Goal: Information Seeking & Learning: Get advice/opinions

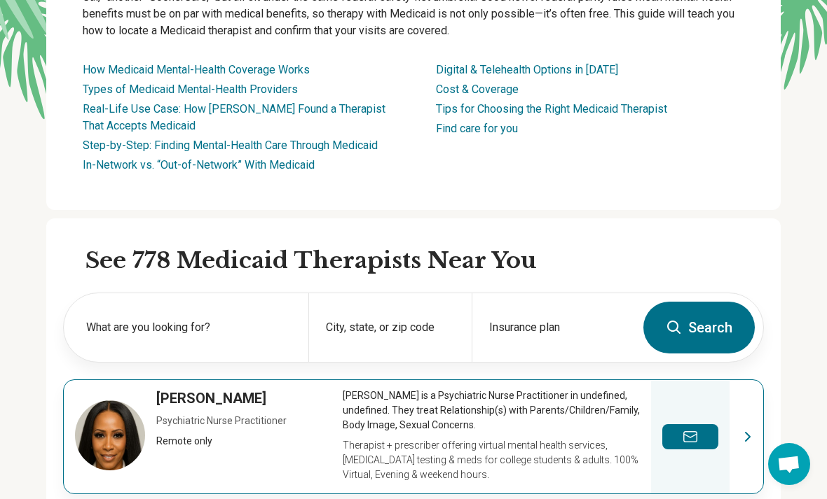
scroll to position [237, 0]
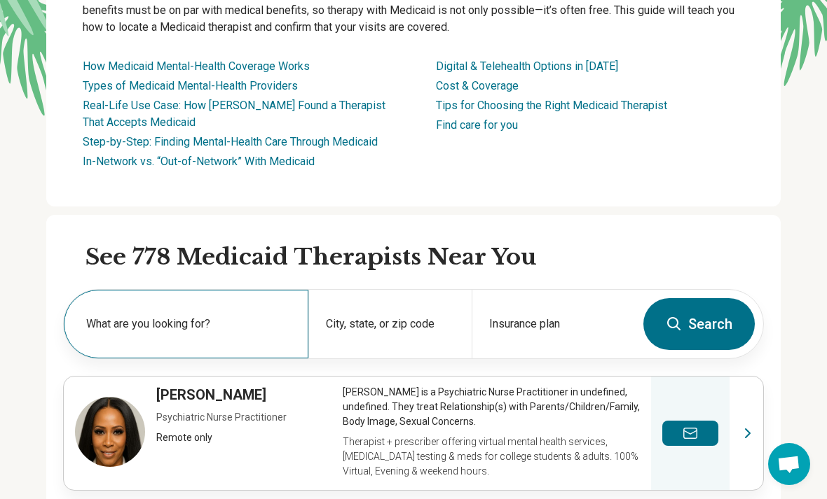
click at [230, 322] on label "What are you looking for?" at bounding box center [188, 324] width 205 height 17
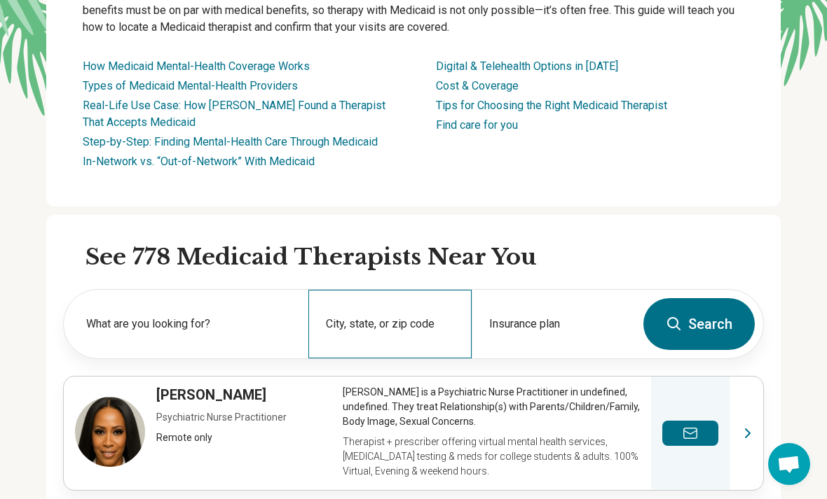
click at [361, 301] on div "City, state, or zip code" at bounding box center [389, 324] width 163 height 69
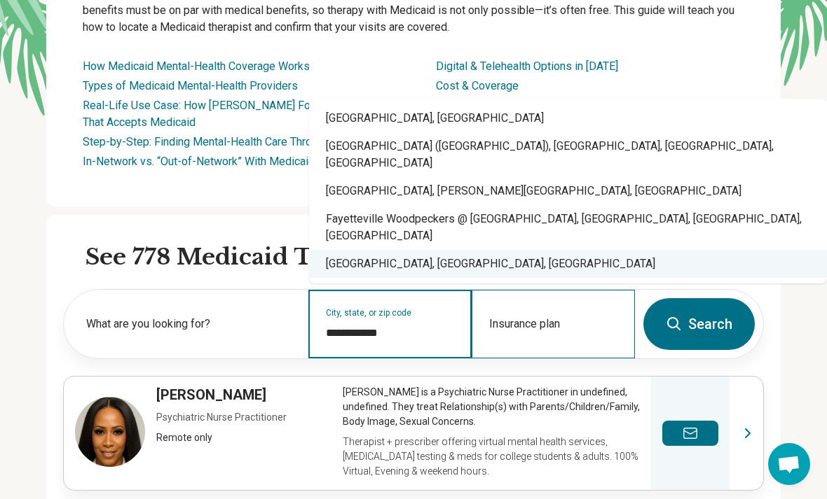
type input "**********"
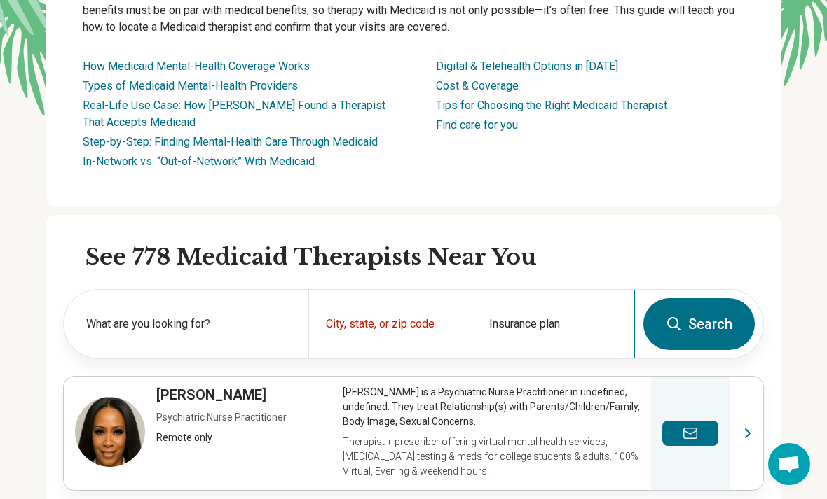
click at [572, 298] on div "Insurance plan" at bounding box center [552, 324] width 163 height 69
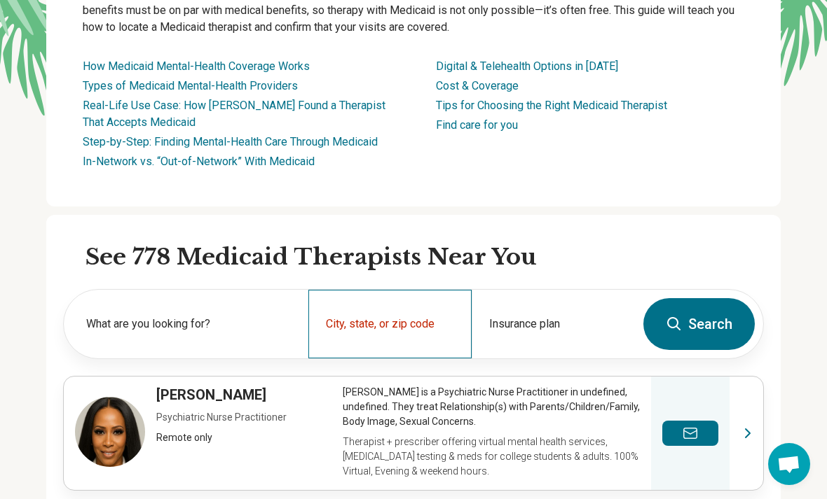
click at [425, 313] on div "City, state, or zip code" at bounding box center [389, 324] width 163 height 69
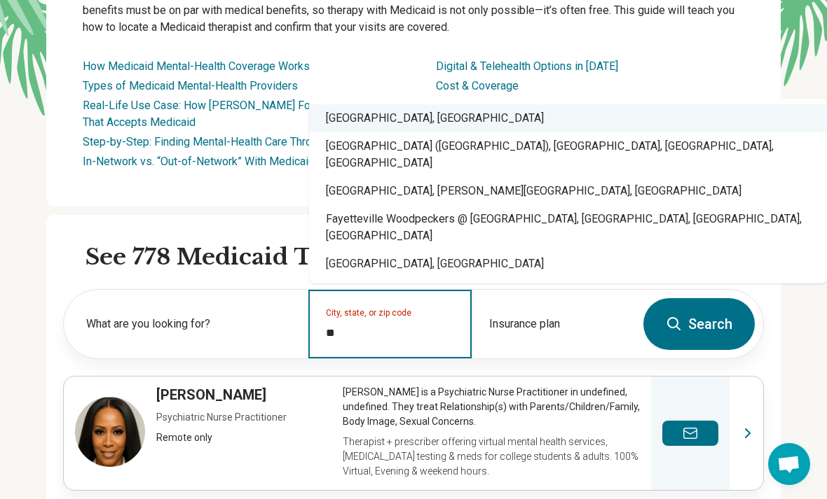
click at [415, 132] on div "[GEOGRAPHIC_DATA], [GEOGRAPHIC_DATA]" at bounding box center [568, 118] width 518 height 28
type input "**********"
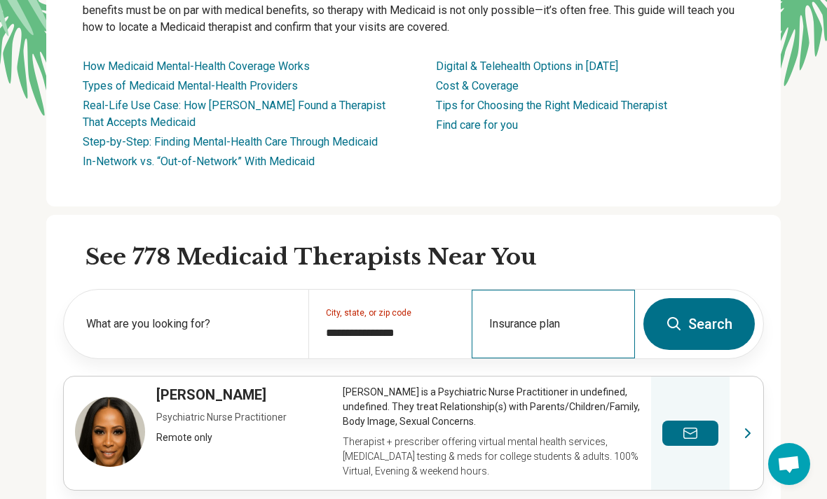
click at [540, 301] on div "Insurance plan" at bounding box center [552, 324] width 163 height 69
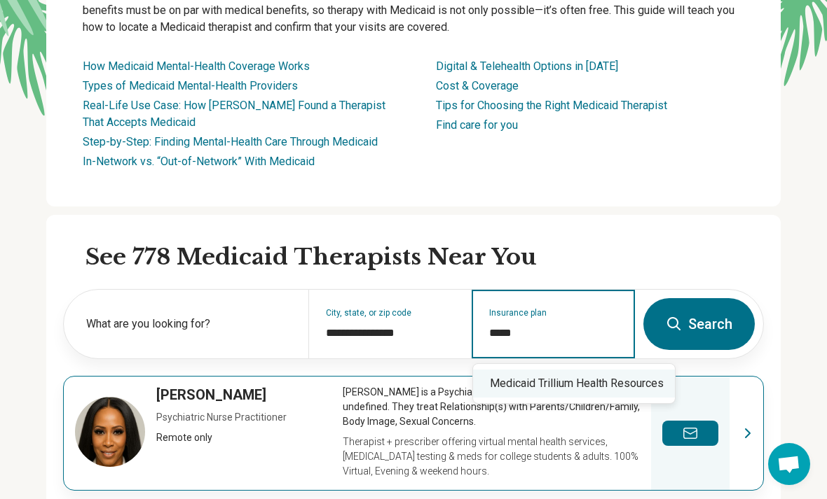
click at [621, 375] on div "Medicaid Trillium Health Resources" at bounding box center [574, 384] width 202 height 28
type input "**********"
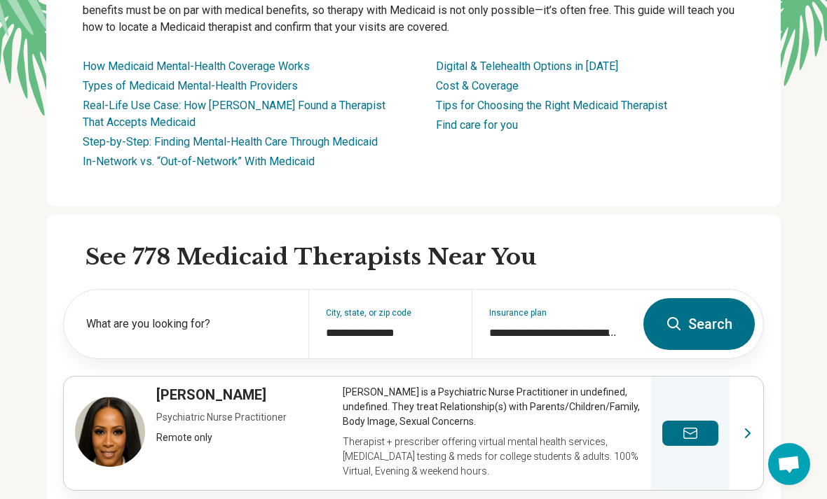
click at [667, 316] on icon at bounding box center [673, 324] width 17 height 17
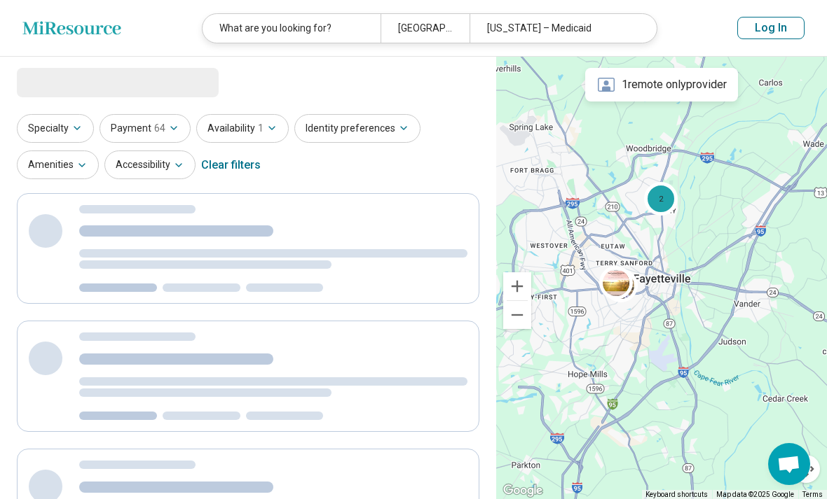
select select "***"
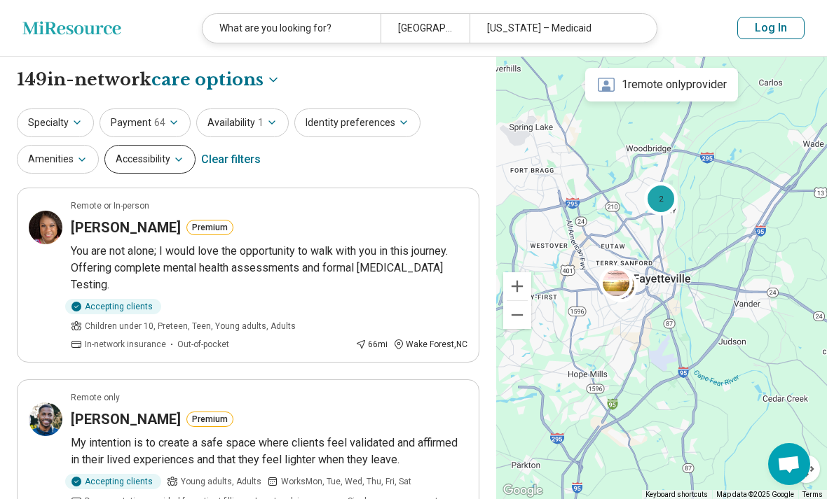
click at [144, 154] on button "Accessibility" at bounding box center [149, 159] width 91 height 29
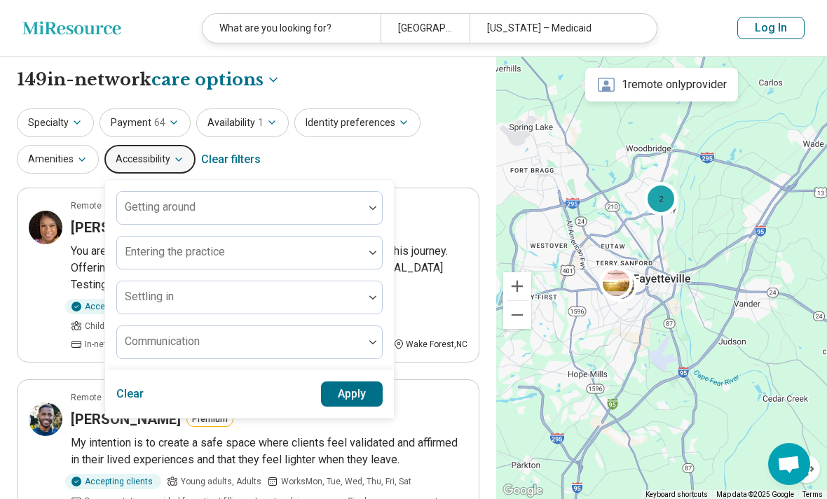
click at [289, 160] on div "Specialty Payment 64 Availability 1 Identity preferences Amenities Accessibilit…" at bounding box center [248, 143] width 462 height 68
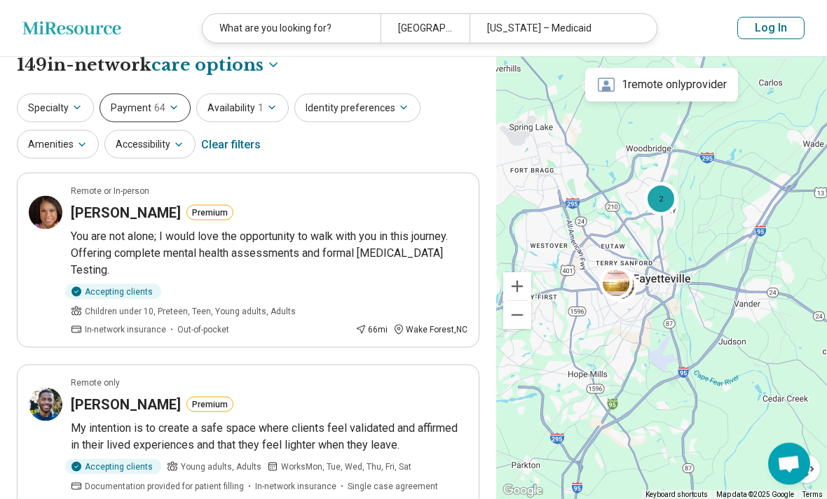
scroll to position [15, 0]
click at [85, 111] on button "Specialty" at bounding box center [55, 107] width 77 height 29
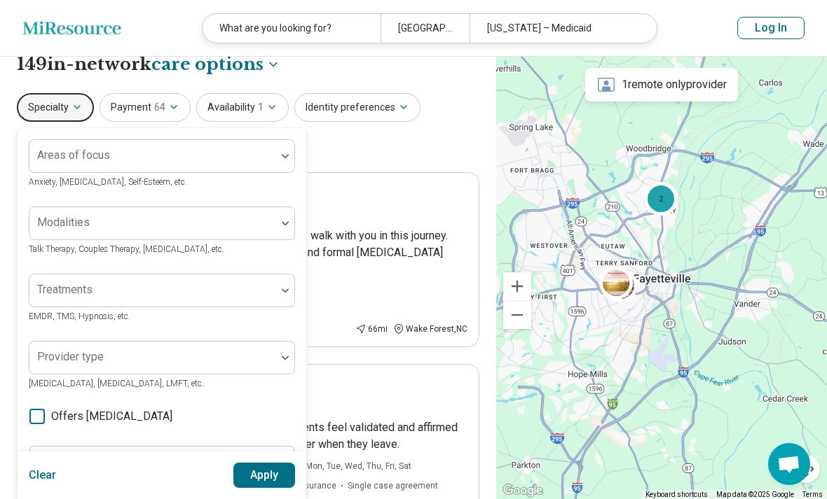
click at [85, 111] on button "Specialty" at bounding box center [55, 107] width 77 height 29
click at [174, 109] on icon "button" at bounding box center [173, 107] width 11 height 11
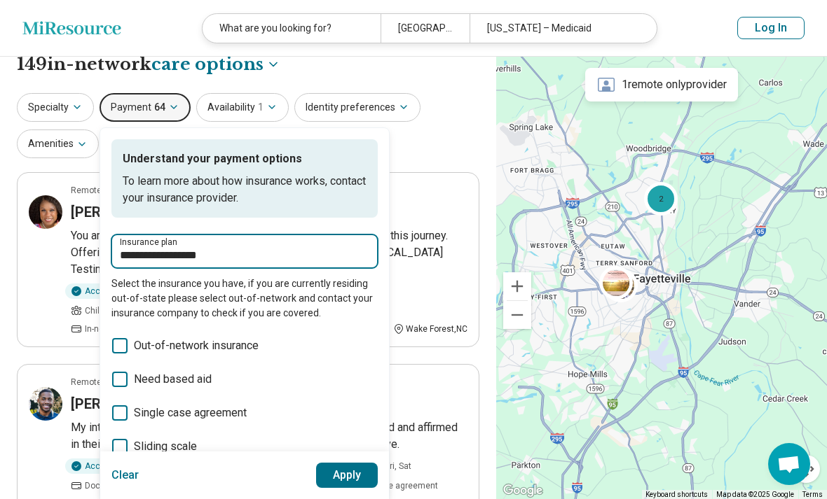
click at [189, 251] on input "**********" at bounding box center [244, 255] width 249 height 17
drag, startPoint x: 240, startPoint y: 256, endPoint x: 116, endPoint y: 253, distance: 123.3
click at [116, 253] on div "**********" at bounding box center [244, 252] width 266 height 34
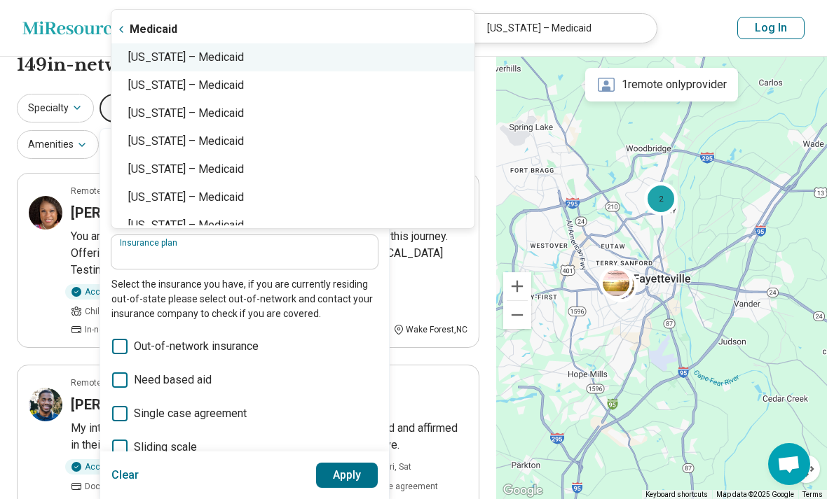
click at [221, 46] on div "North Carolina – Medicaid" at bounding box center [292, 57] width 363 height 28
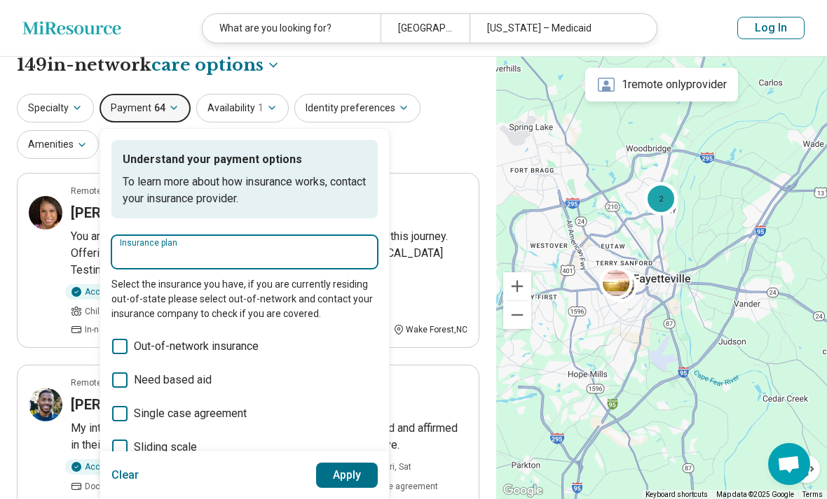
type input "**********"
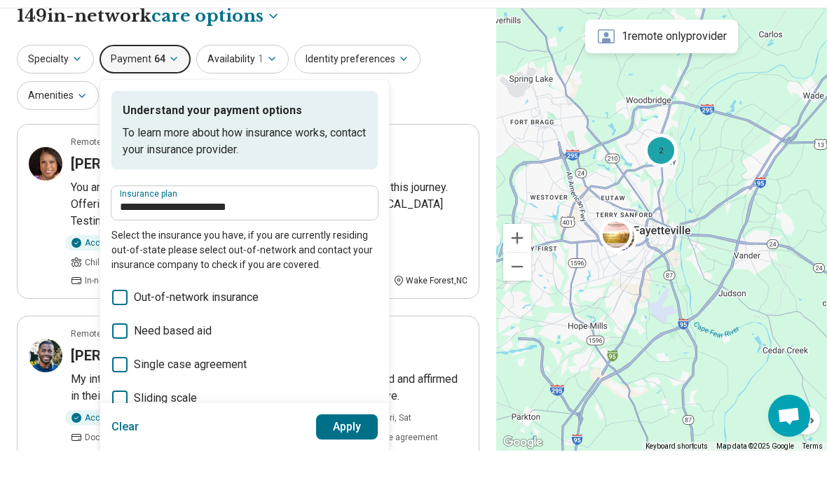
click at [329, 466] on button "Apply" at bounding box center [347, 475] width 62 height 25
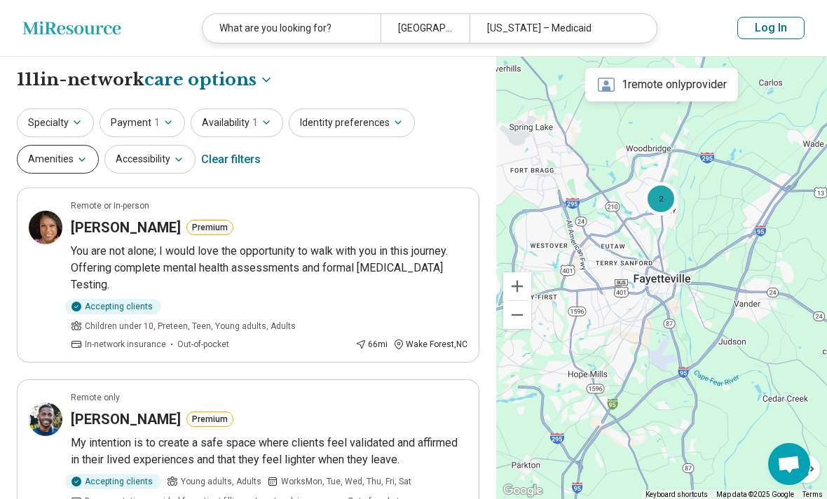
click at [67, 151] on button "Amenities" at bounding box center [58, 159] width 82 height 29
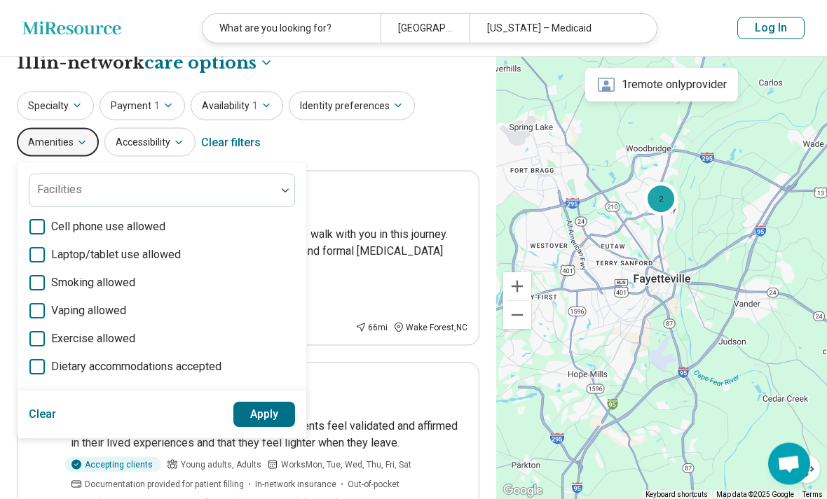
scroll to position [18, 0]
click at [34, 249] on icon at bounding box center [36, 254] width 15 height 15
click at [36, 226] on icon at bounding box center [36, 226] width 15 height 15
click at [36, 284] on icon at bounding box center [36, 282] width 15 height 15
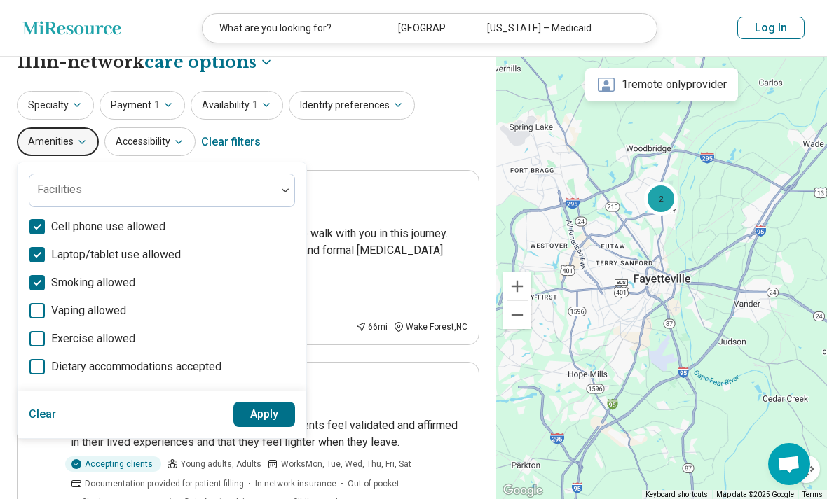
click at [286, 419] on button "Apply" at bounding box center [264, 414] width 62 height 25
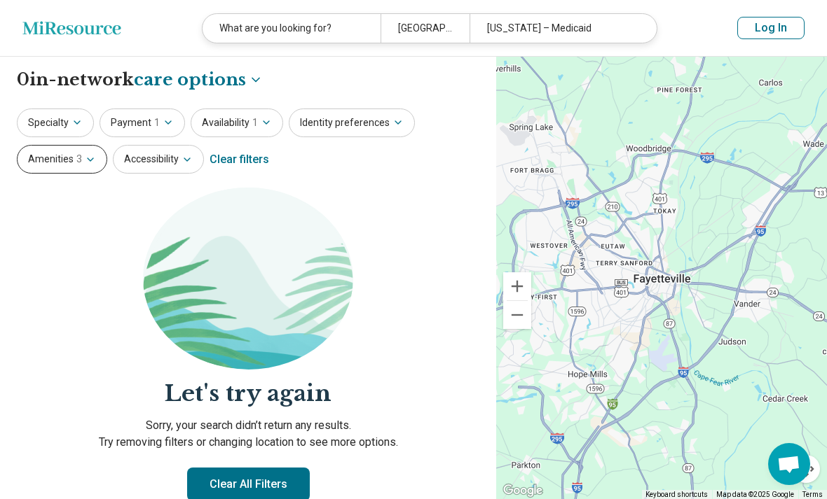
click at [85, 162] on icon "button" at bounding box center [90, 159] width 11 height 11
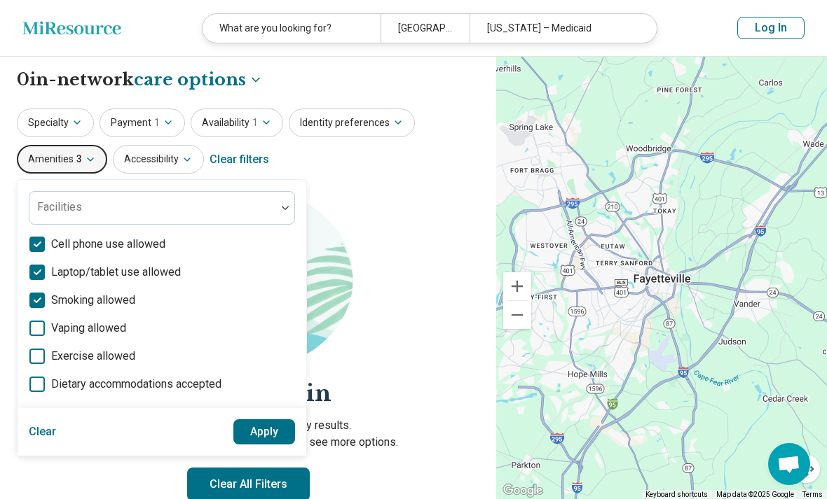
click at [48, 303] on label "Smoking allowed" at bounding box center [162, 300] width 266 height 17
click at [261, 432] on button "Apply" at bounding box center [264, 432] width 62 height 25
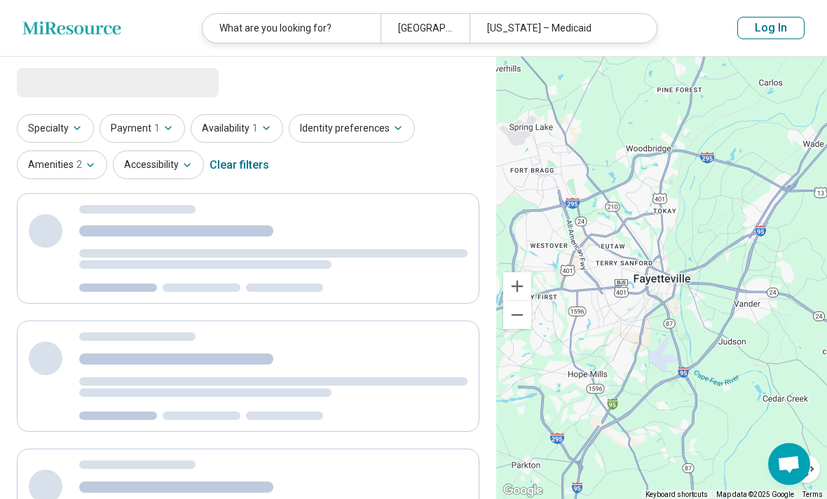
select select "***"
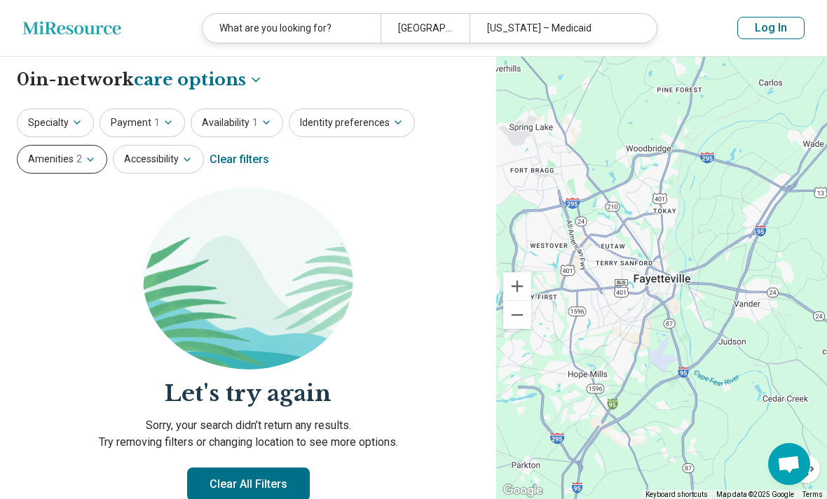
click at [70, 159] on button "Amenities 2" at bounding box center [62, 159] width 90 height 29
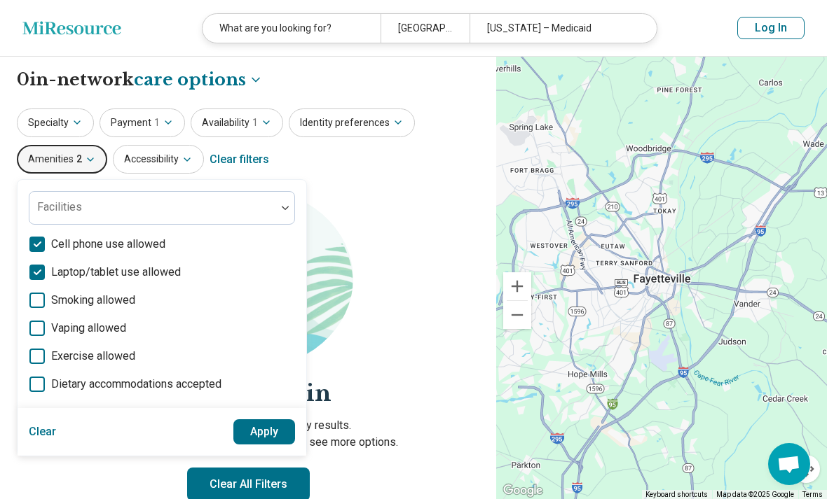
click at [49, 429] on button "Clear" at bounding box center [43, 432] width 28 height 25
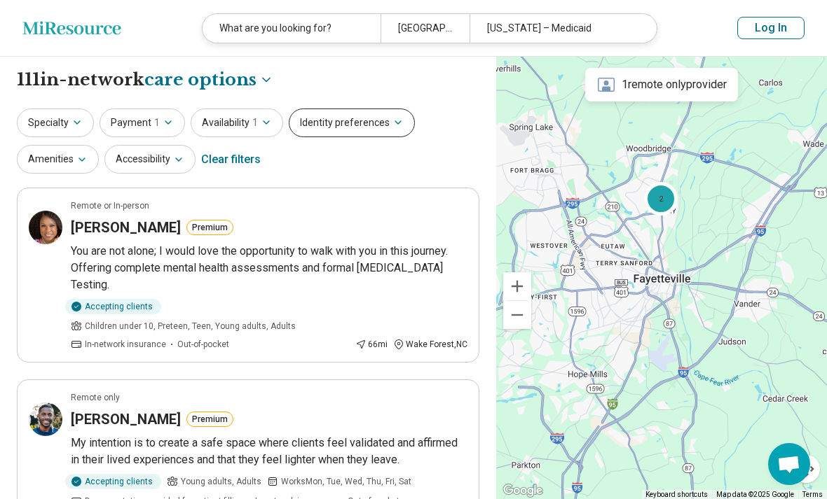
click at [318, 123] on button "Identity preferences" at bounding box center [352, 123] width 126 height 29
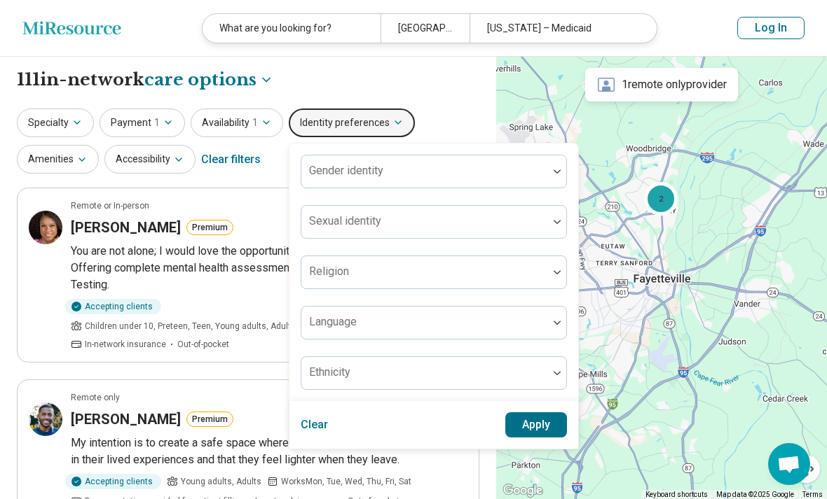
click at [281, 158] on div "Specialty Payment 1 Availability 1 Identity preferences Gender identity Sexual …" at bounding box center [248, 143] width 462 height 68
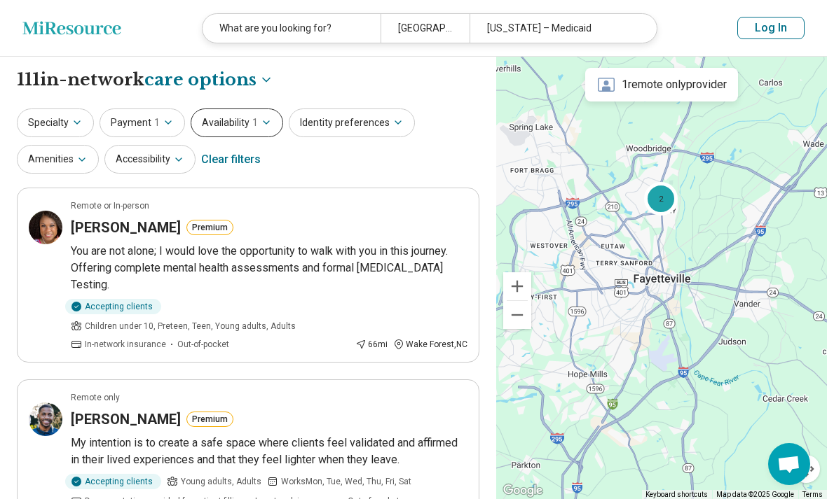
click at [252, 125] on span "1" at bounding box center [255, 123] width 6 height 15
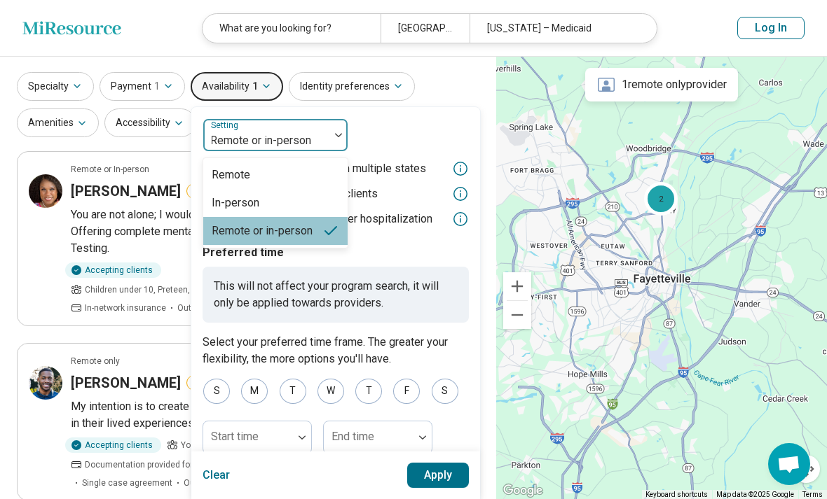
click at [306, 132] on div at bounding box center [266, 141] width 115 height 20
click at [275, 178] on div "Remote" at bounding box center [275, 176] width 144 height 28
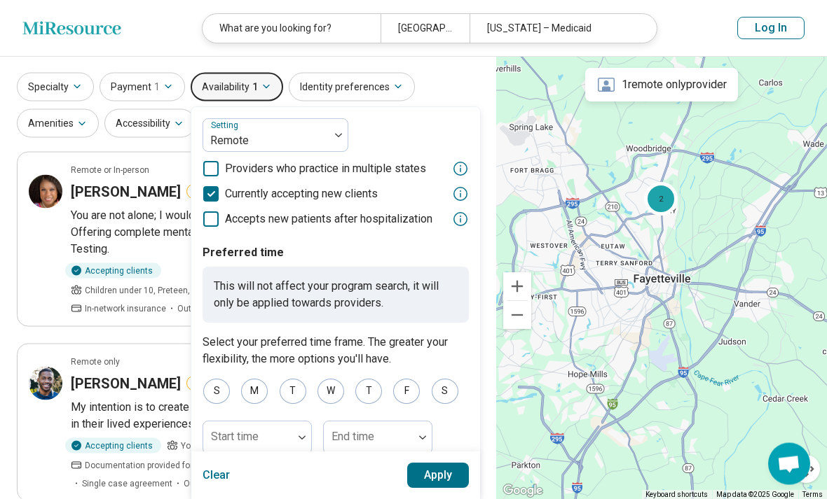
click at [434, 485] on button "Apply" at bounding box center [438, 475] width 62 height 25
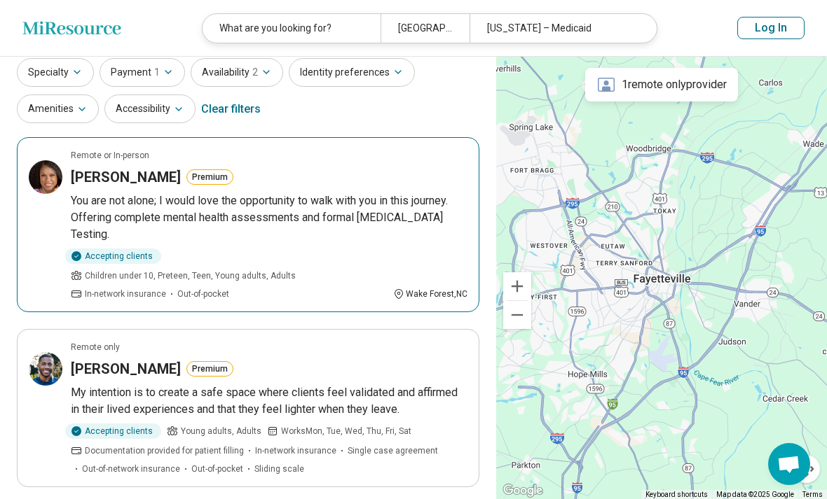
scroll to position [48, 0]
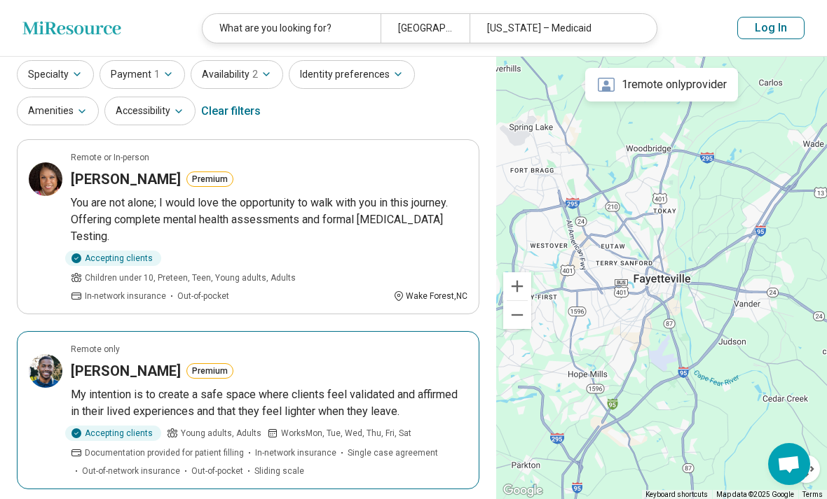
click at [91, 361] on h3 "[PERSON_NAME]" at bounding box center [126, 371] width 110 height 20
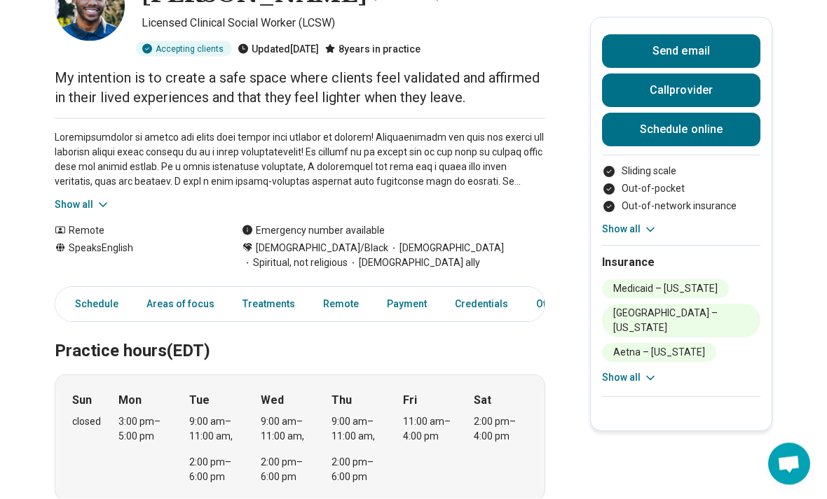
scroll to position [137, 0]
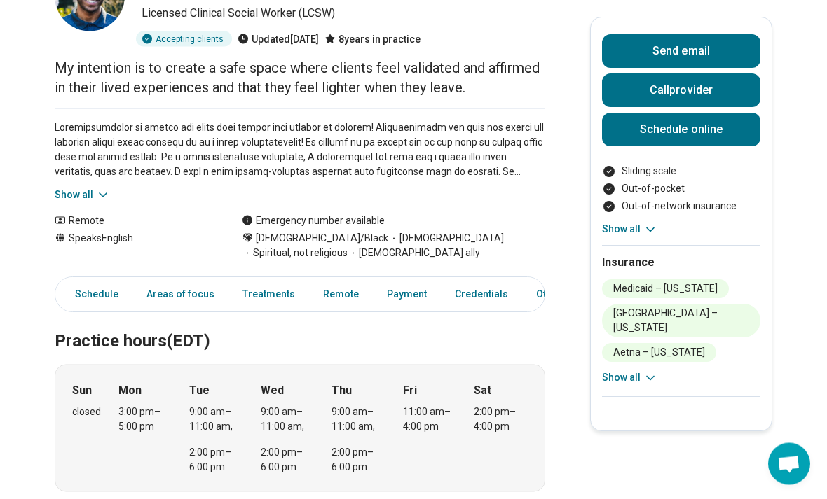
click at [625, 371] on button "Show all" at bounding box center [629, 378] width 55 height 15
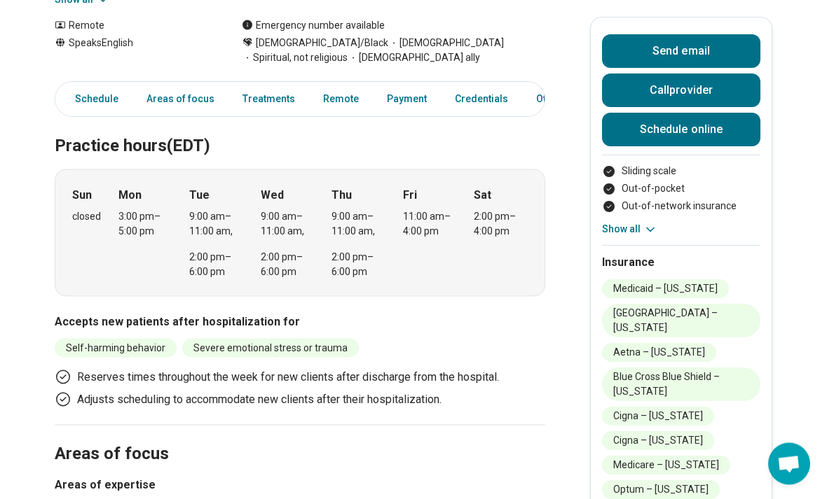
scroll to position [381, 0]
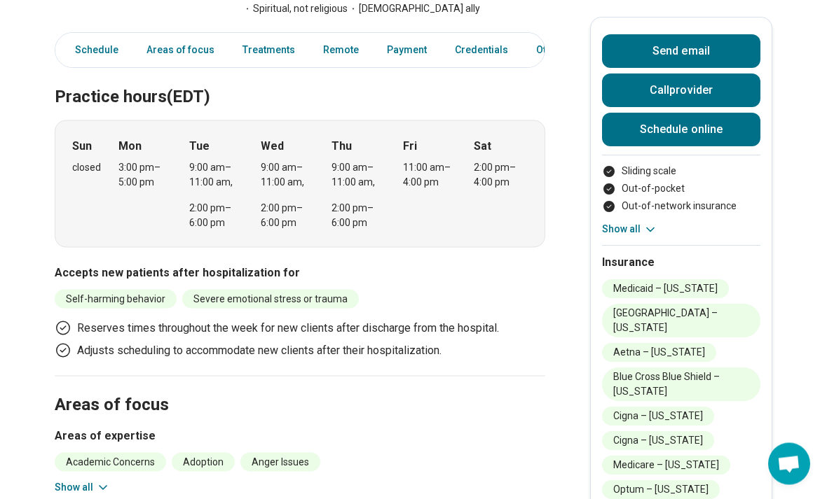
click at [713, 205] on li "Out-of-network insurance" at bounding box center [681, 206] width 158 height 15
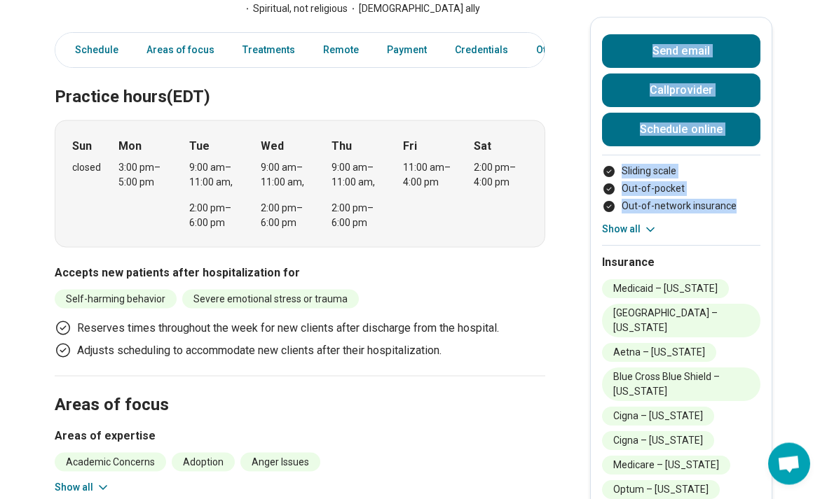
scroll to position [375, 0]
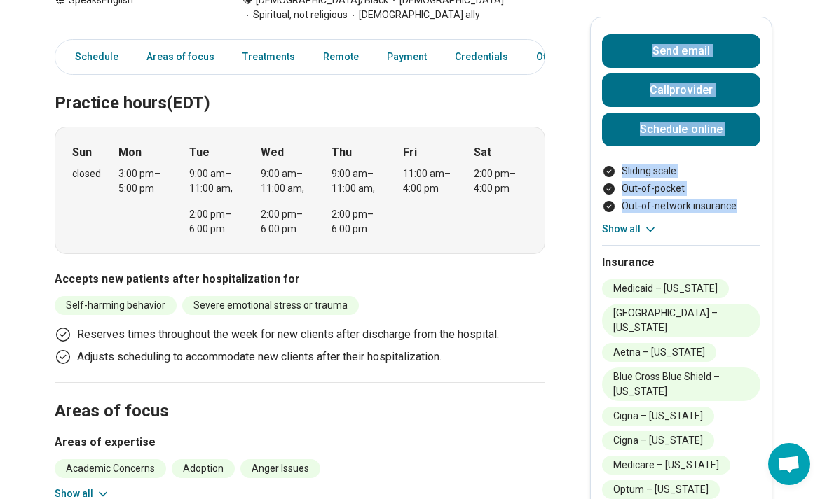
drag, startPoint x: 713, startPoint y: 205, endPoint x: 715, endPoint y: 28, distance: 177.2
click at [715, 28] on div "Send email Call provider Schedule online Sliding scale Out-of-pocket Out-of-net…" at bounding box center [681, 356] width 182 height 679
drag, startPoint x: 794, startPoint y: 88, endPoint x: 800, endPoint y: 213, distance: 124.8
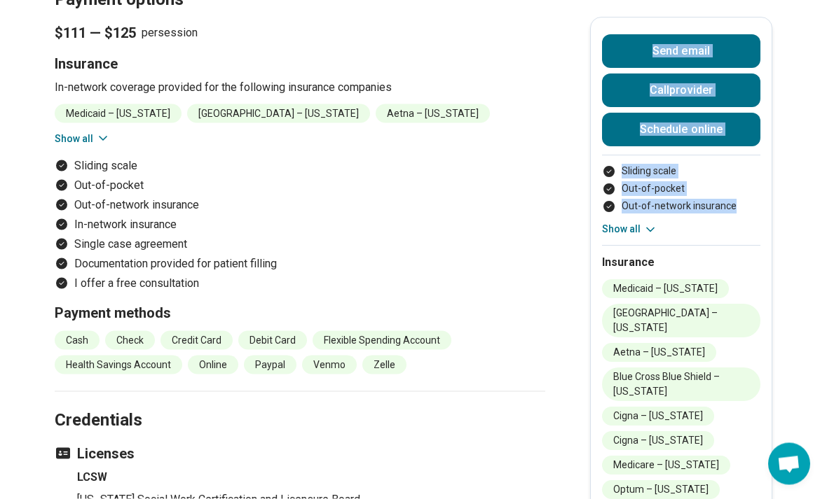
scroll to position [1252, 0]
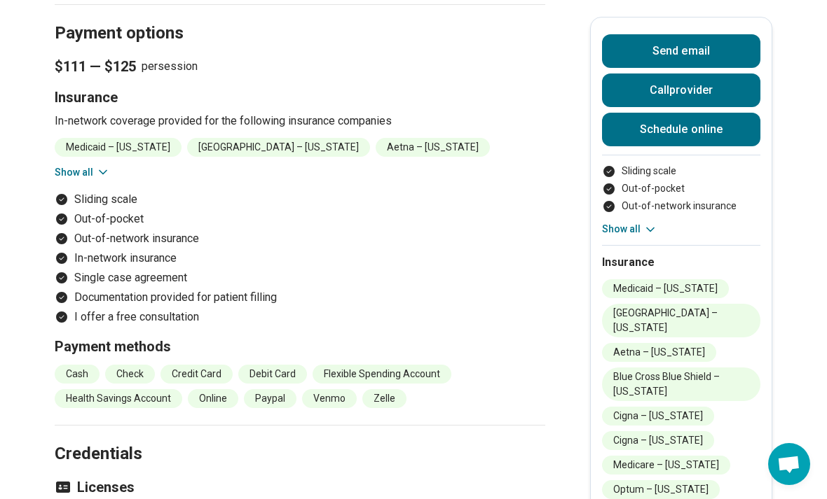
click at [140, 146] on li "Medicaid – [US_STATE]" at bounding box center [118, 147] width 127 height 19
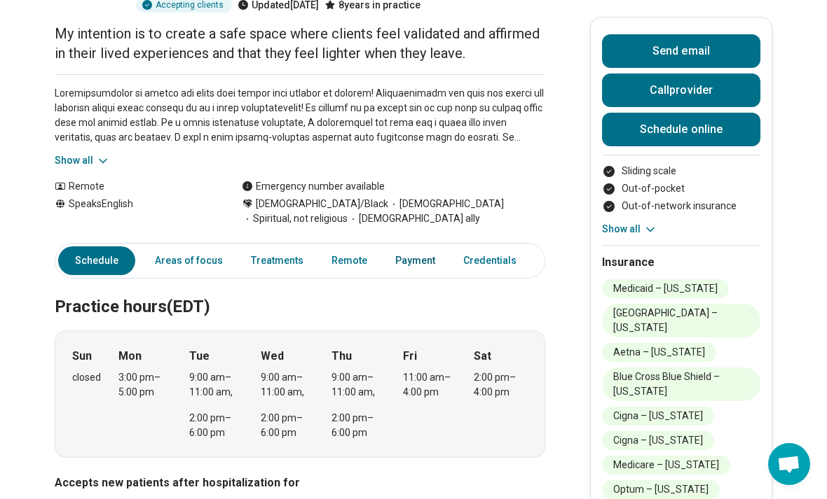
scroll to position [0, 0]
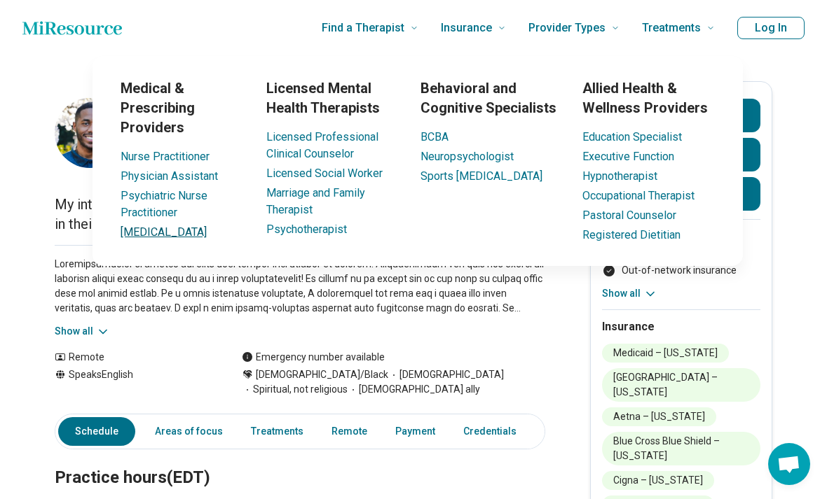
click at [155, 234] on link "[MEDICAL_DATA]" at bounding box center [163, 232] width 86 height 13
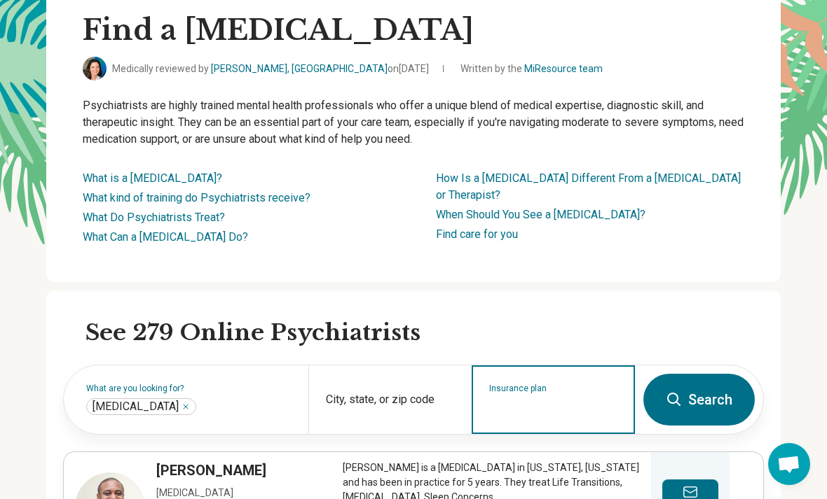
click at [596, 403] on input "Insurance plan" at bounding box center [553, 409] width 129 height 17
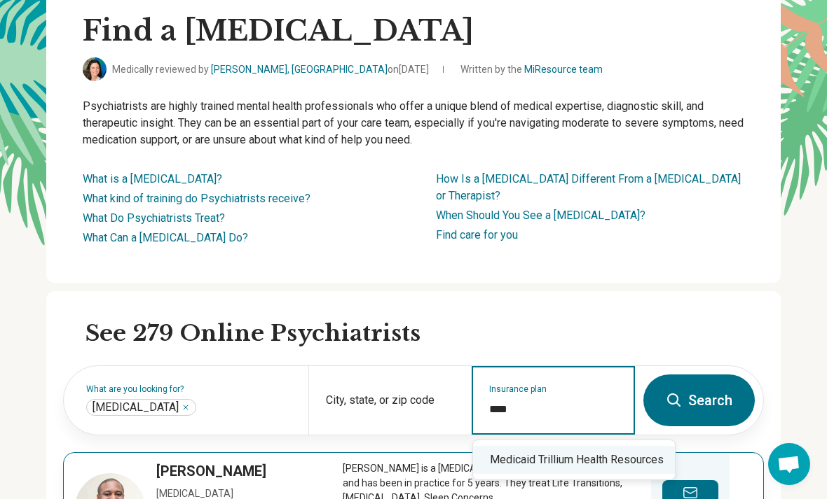
click at [616, 462] on div "Medicaid Trillium Health Resources" at bounding box center [574, 460] width 202 height 28
type input "**********"
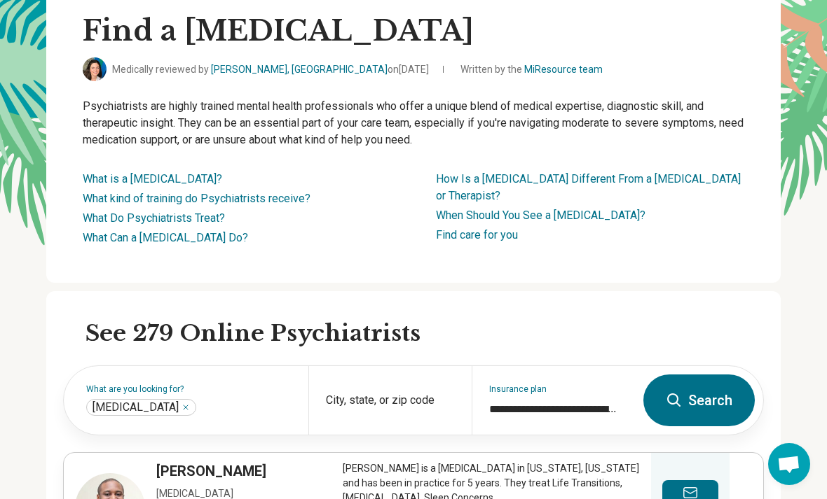
click at [703, 396] on button "Search" at bounding box center [698, 401] width 111 height 52
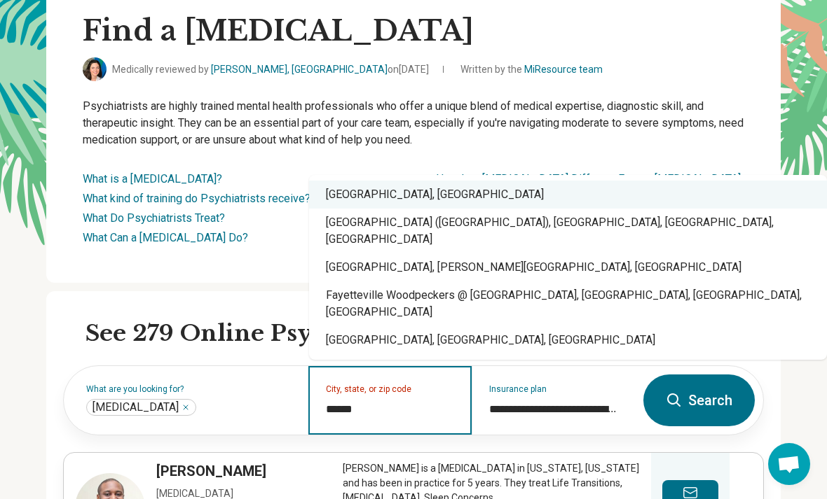
click at [416, 209] on div "[GEOGRAPHIC_DATA], [GEOGRAPHIC_DATA]" at bounding box center [568, 195] width 518 height 28
type input "**********"
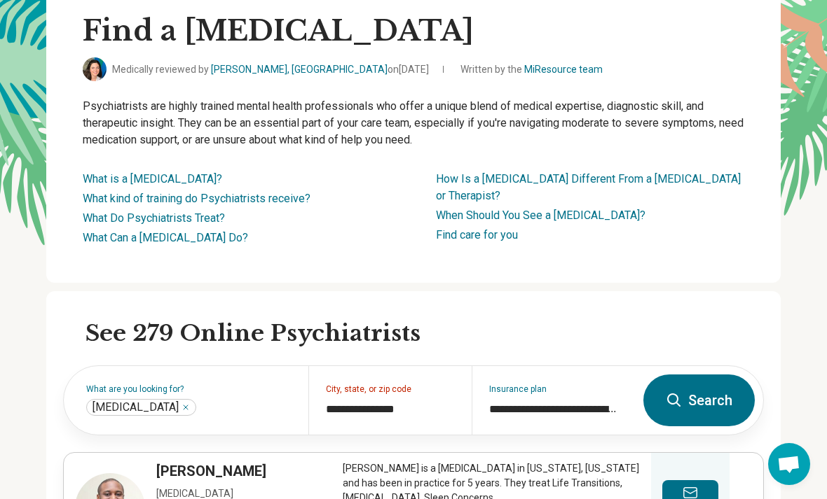
click at [695, 410] on button "Search" at bounding box center [698, 401] width 111 height 52
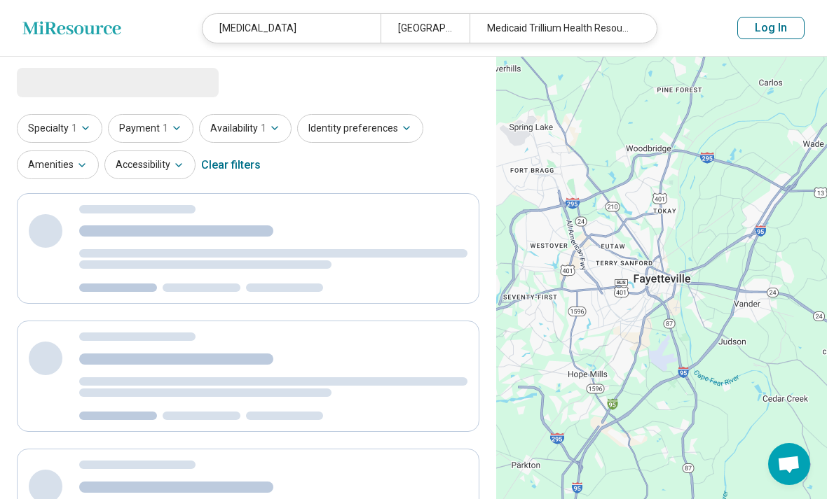
select select "***"
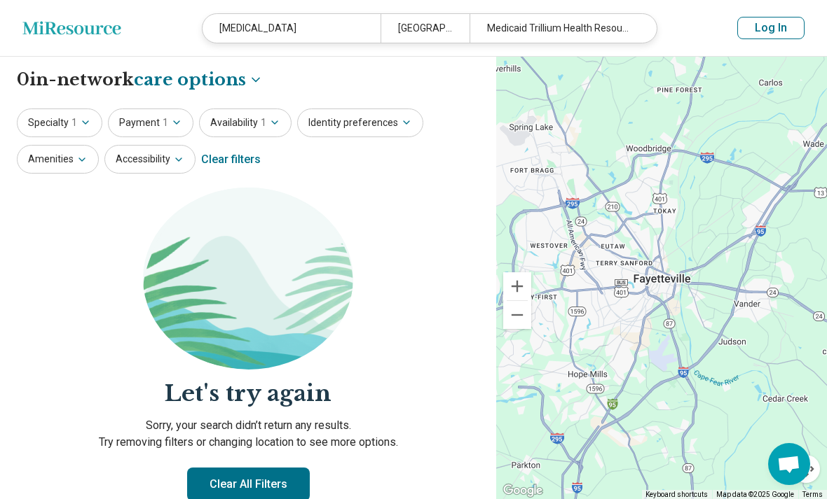
click at [327, 29] on div "[MEDICAL_DATA]" at bounding box center [291, 28] width 178 height 29
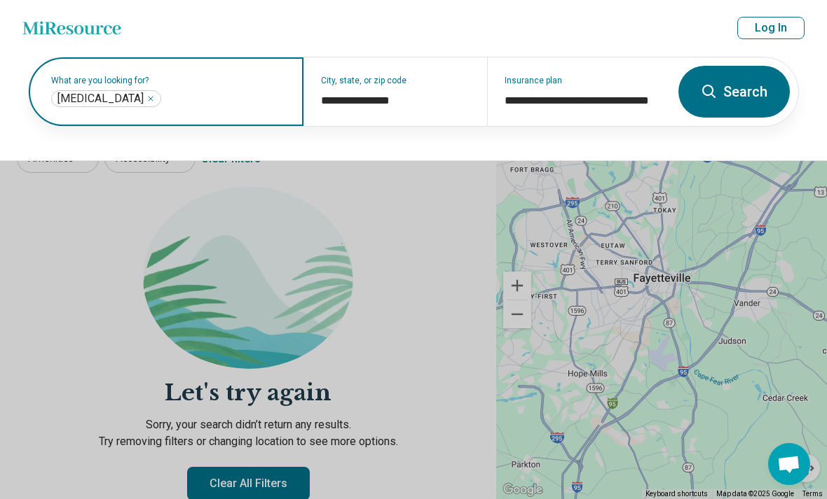
click at [146, 98] on icon "Remove" at bounding box center [150, 99] width 8 height 8
click at [152, 85] on label "What are you looking for?" at bounding box center [168, 80] width 235 height 8
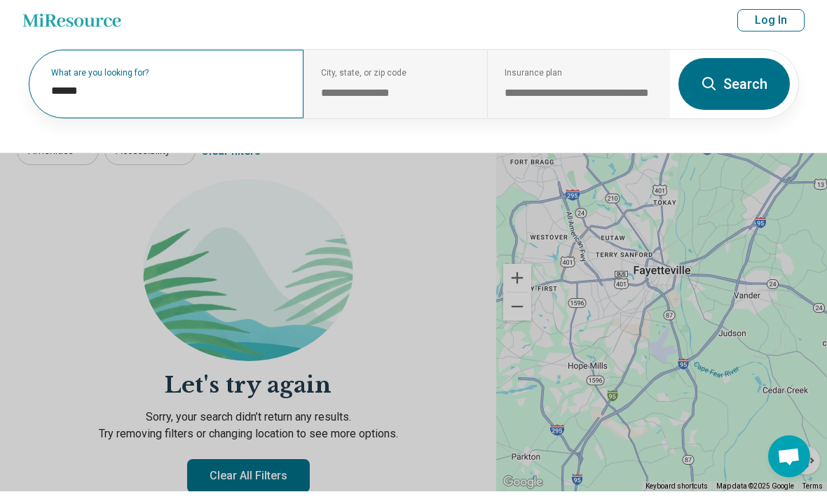
click at [228, 102] on div "What are you looking for? ******" at bounding box center [166, 91] width 275 height 69
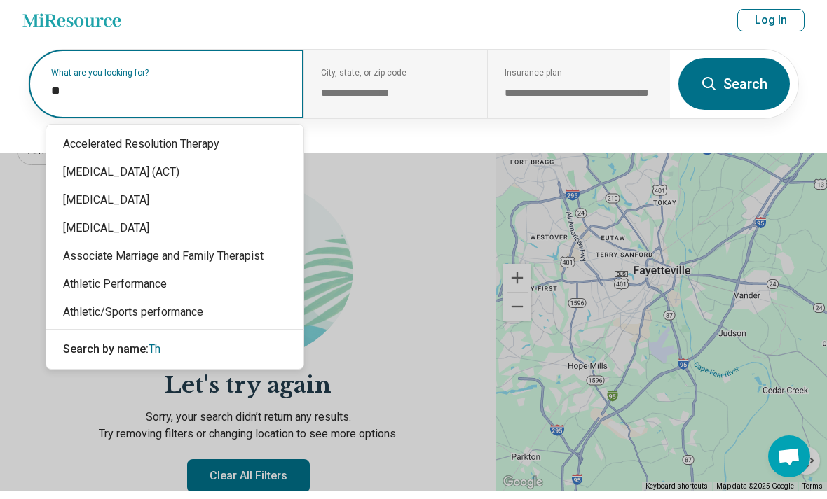
type input "*"
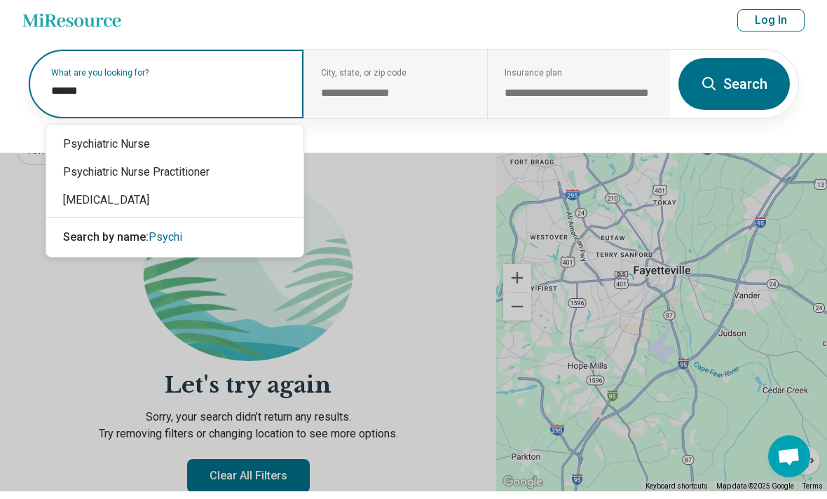
type input "*******"
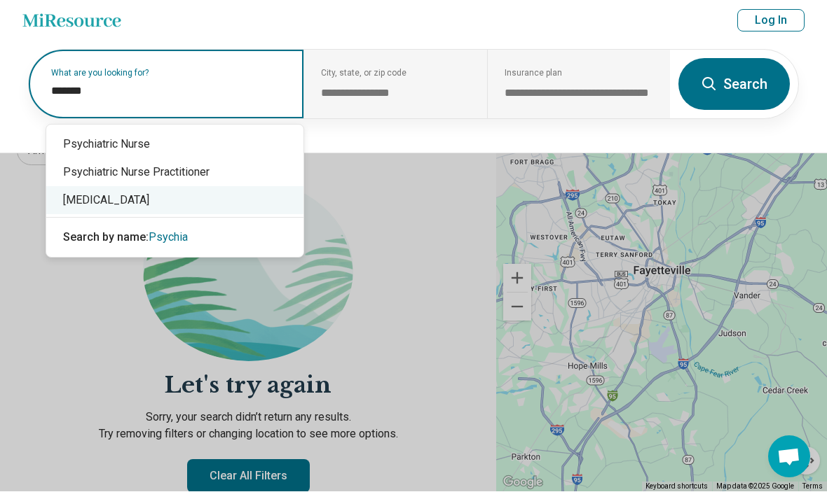
click at [76, 207] on div "[MEDICAL_DATA]" at bounding box center [174, 208] width 257 height 28
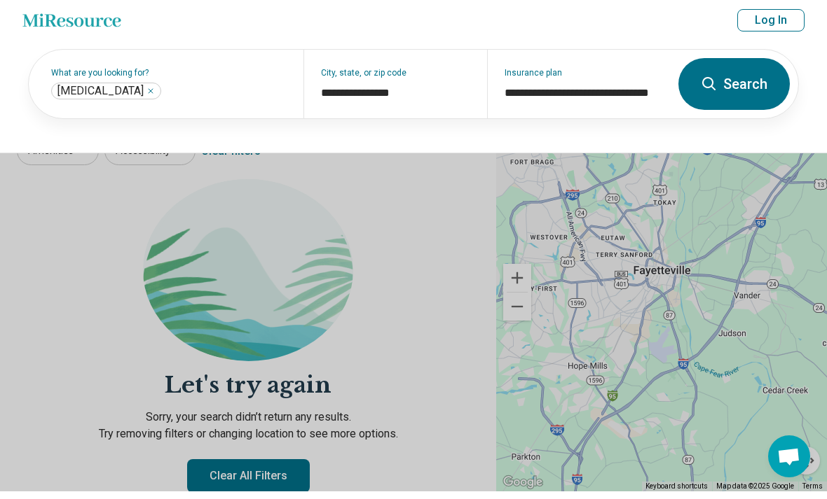
click at [740, 85] on button "Search" at bounding box center [733, 92] width 111 height 52
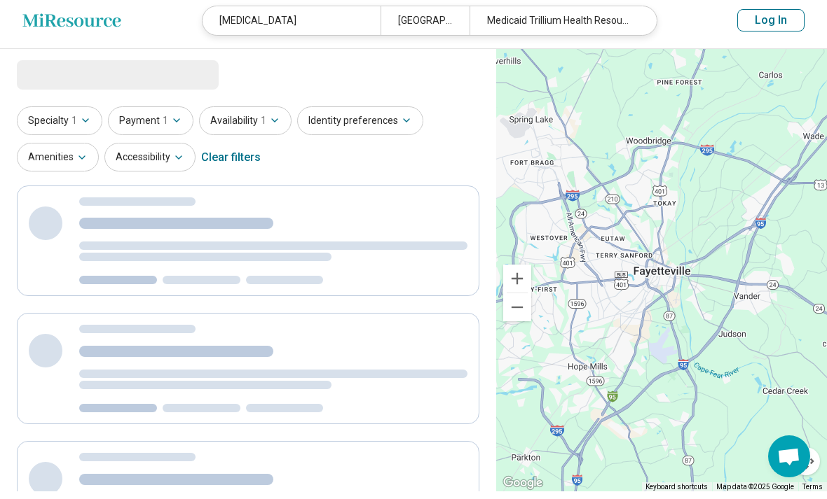
scroll to position [8, 0]
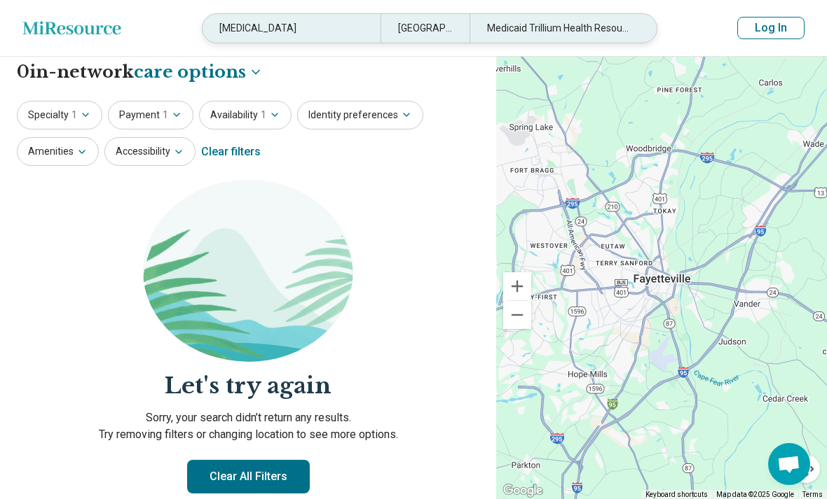
click at [431, 28] on div "[GEOGRAPHIC_DATA], [GEOGRAPHIC_DATA]" at bounding box center [424, 28] width 89 height 29
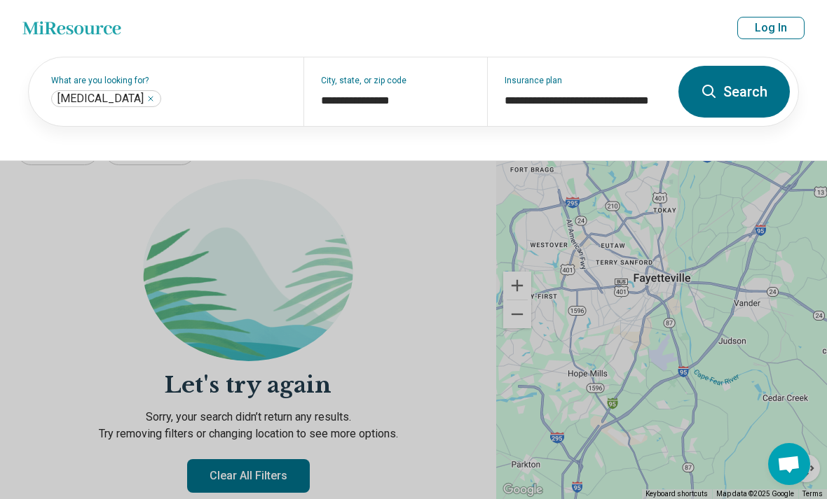
click at [412, 255] on button at bounding box center [413, 249] width 827 height 499
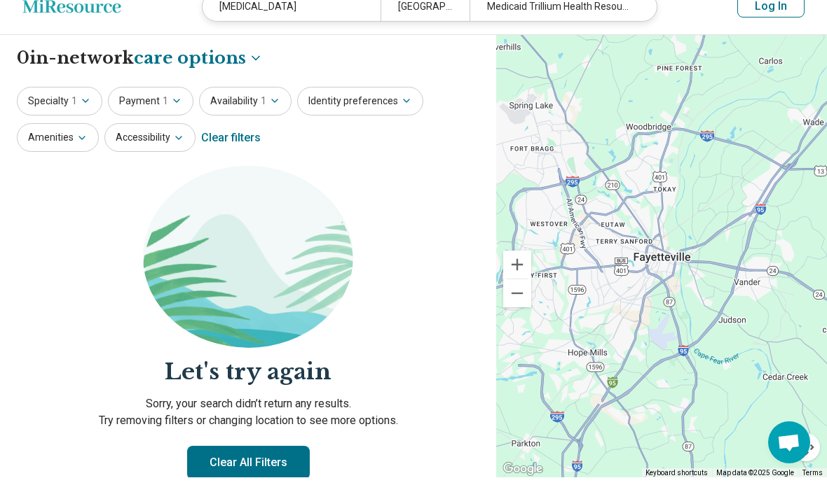
scroll to position [110, 0]
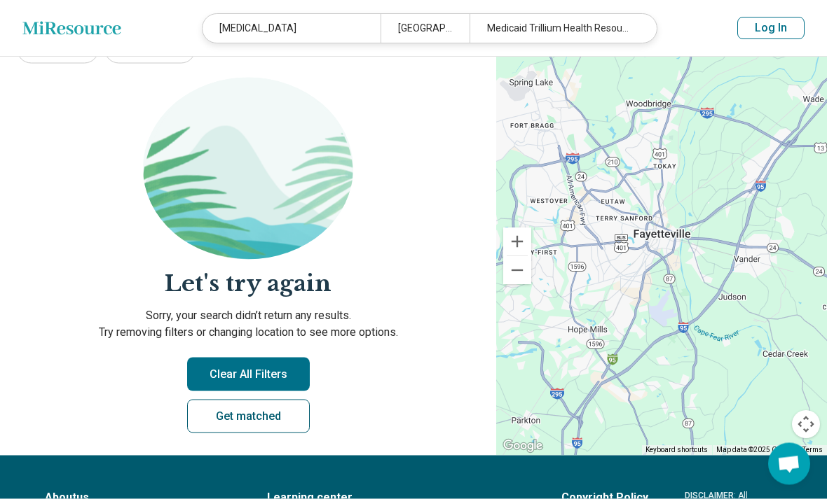
click at [258, 420] on link "Get matched" at bounding box center [248, 417] width 123 height 34
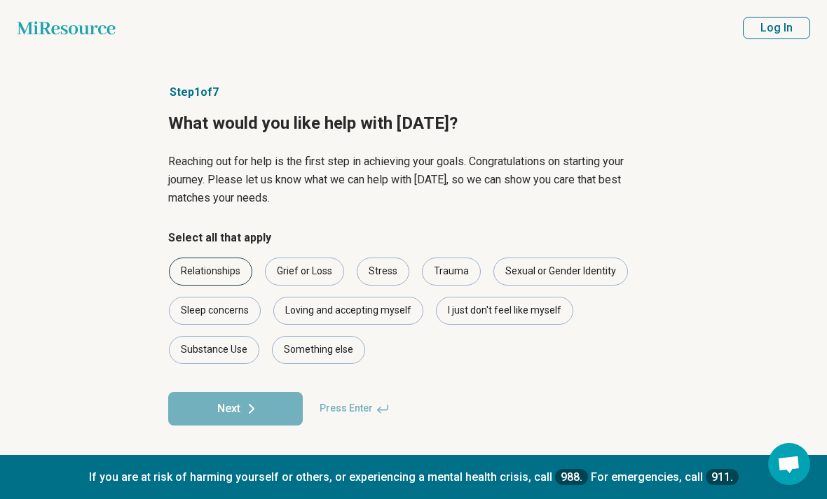
click at [236, 270] on div "Relationships" at bounding box center [210, 272] width 83 height 28
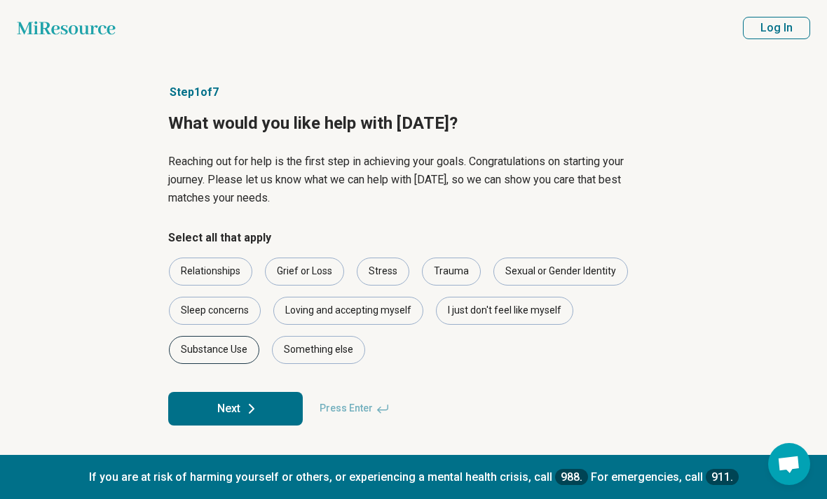
click at [231, 357] on div "Substance Use" at bounding box center [214, 350] width 90 height 28
click at [322, 279] on div "Grief or Loss" at bounding box center [304, 272] width 79 height 28
click at [392, 275] on div "Stress" at bounding box center [383, 272] width 53 height 28
click at [451, 271] on div "Trauma" at bounding box center [451, 272] width 59 height 28
click at [474, 309] on div "I just don't feel like myself" at bounding box center [504, 311] width 137 height 28
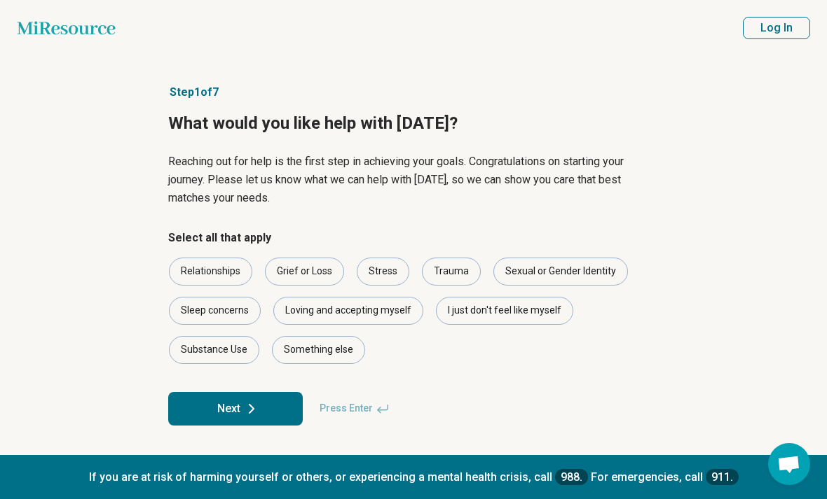
click at [289, 403] on button "Next" at bounding box center [235, 409] width 134 height 34
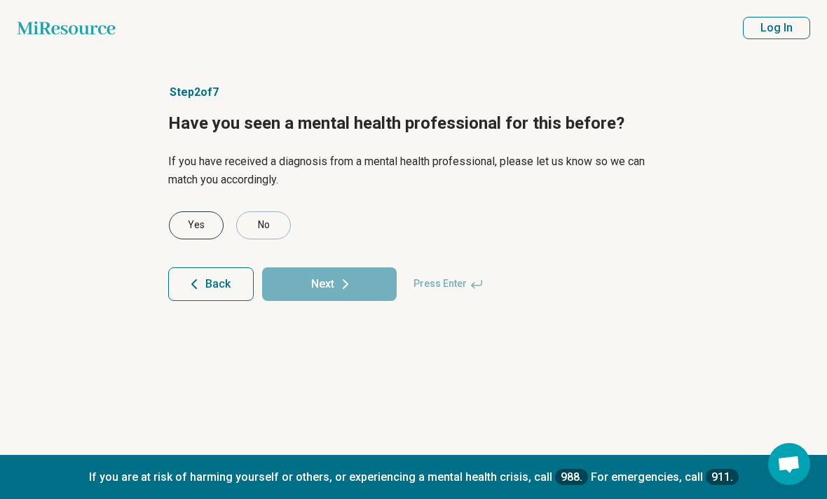
click at [204, 226] on div "Yes" at bounding box center [196, 226] width 55 height 28
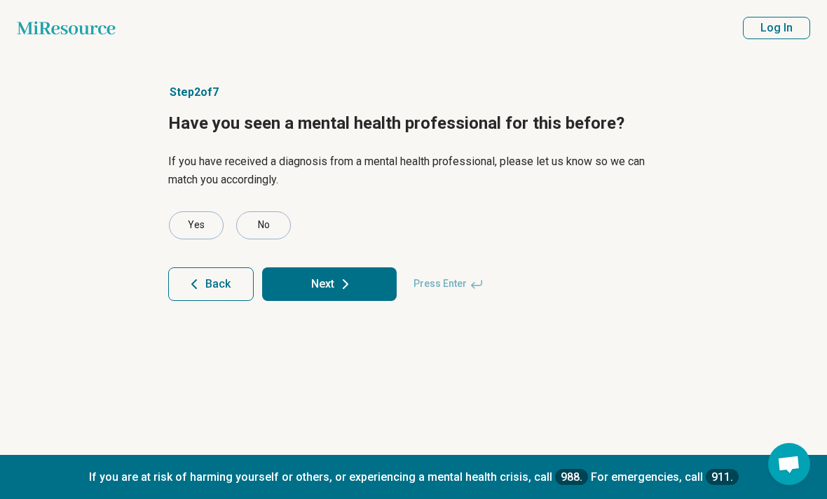
click at [316, 287] on button "Next" at bounding box center [329, 285] width 134 height 34
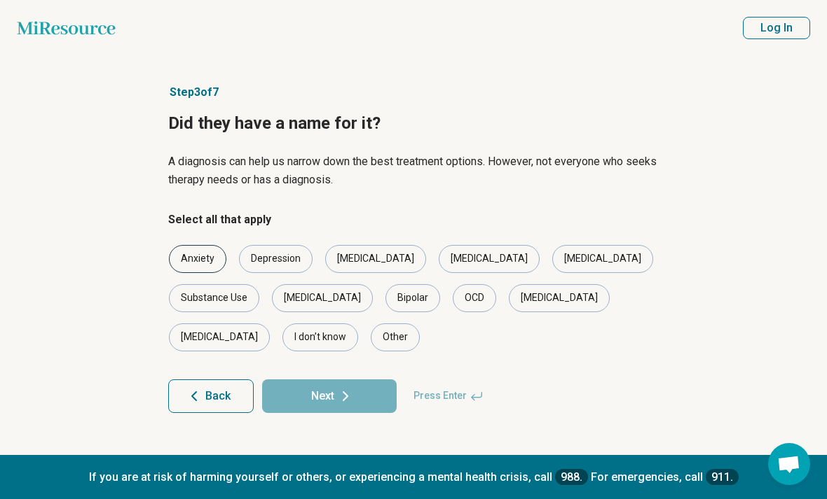
click at [206, 264] on div "Anxiety" at bounding box center [197, 259] width 57 height 28
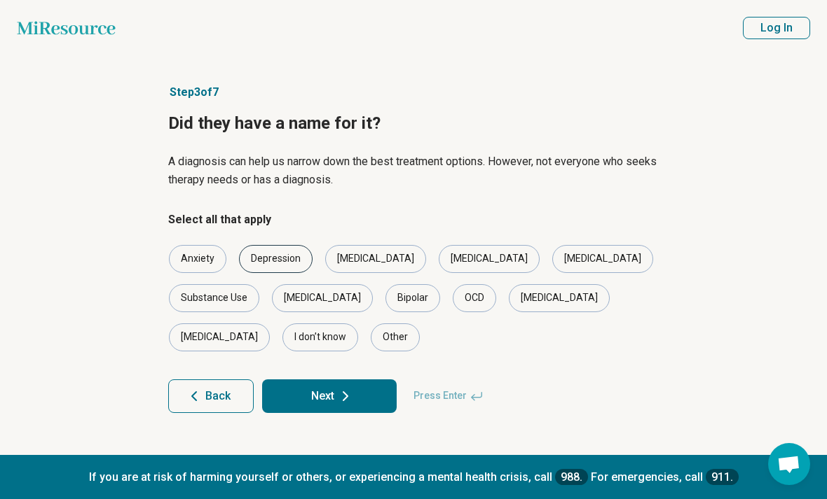
click at [261, 265] on div "Depression" at bounding box center [276, 259] width 74 height 28
click at [305, 380] on button "Next" at bounding box center [329, 397] width 134 height 34
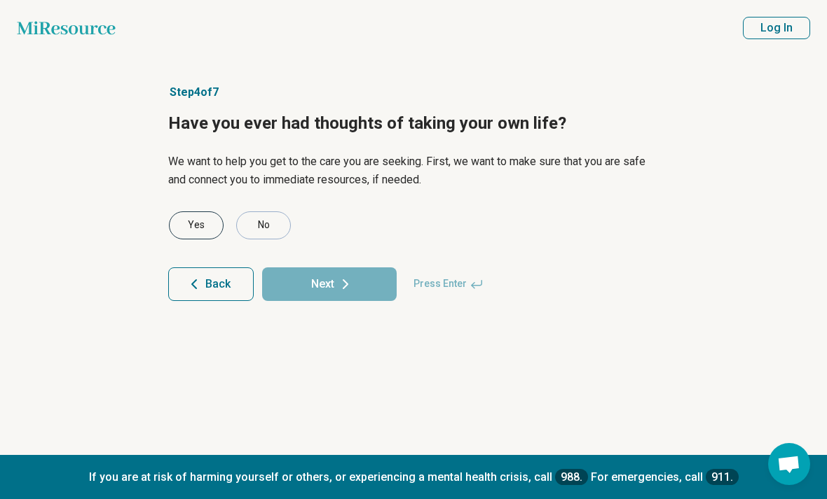
click at [205, 231] on div "Yes" at bounding box center [196, 226] width 55 height 28
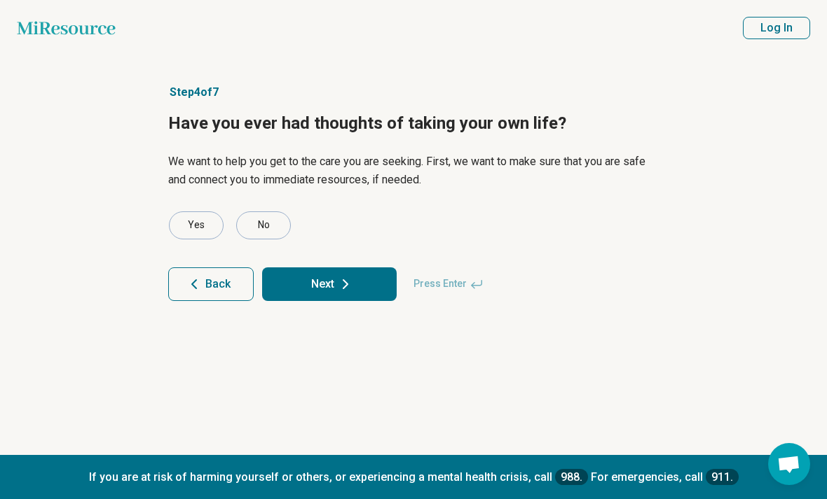
click at [323, 278] on button "Next" at bounding box center [329, 285] width 134 height 34
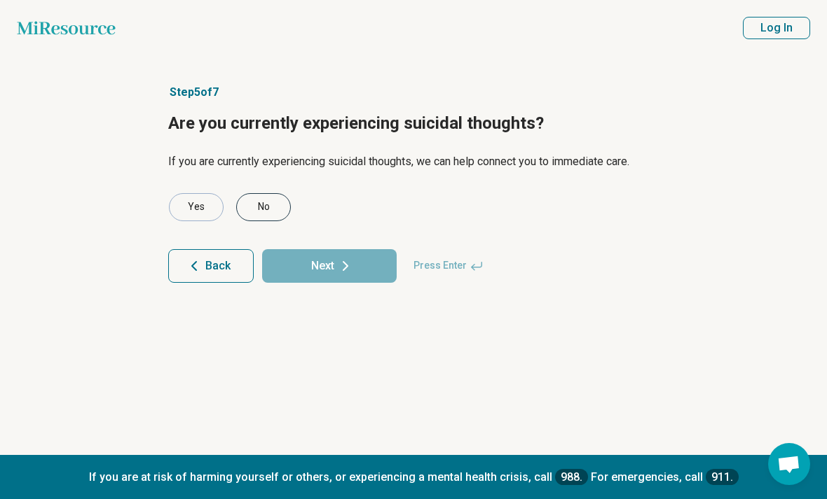
click at [268, 205] on div "No" at bounding box center [263, 207] width 55 height 28
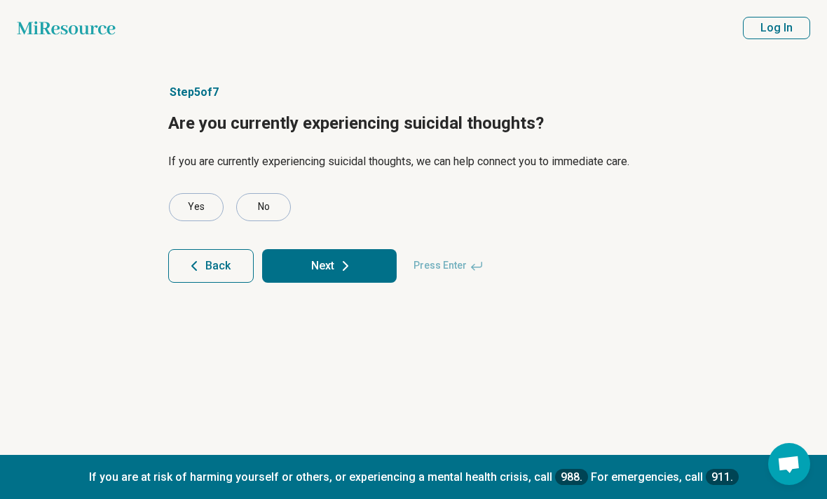
click at [284, 264] on button "Next" at bounding box center [329, 266] width 134 height 34
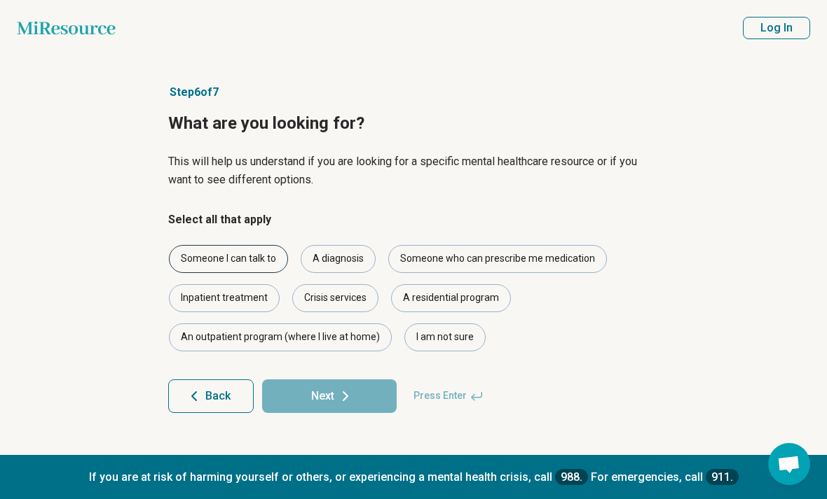
click at [253, 260] on div "Someone I can talk to" at bounding box center [228, 259] width 119 height 28
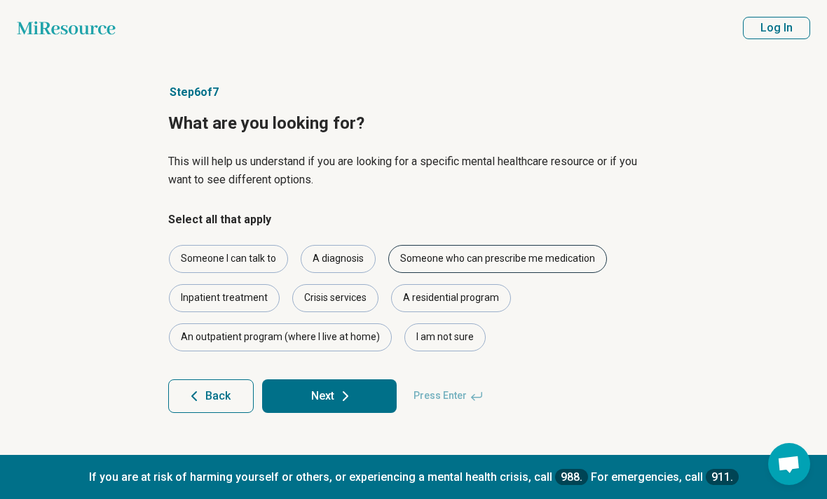
click at [431, 258] on div "Someone who can prescribe me medication" at bounding box center [497, 259] width 219 height 28
click at [343, 338] on div "An outpatient program (where I live at home)" at bounding box center [280, 338] width 223 height 28
click at [345, 396] on icon at bounding box center [345, 396] width 17 height 17
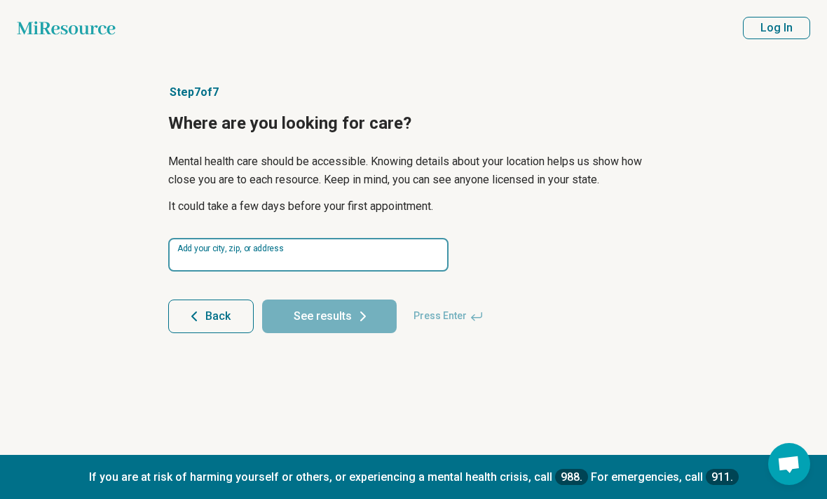
click at [272, 259] on input at bounding box center [308, 255] width 280 height 34
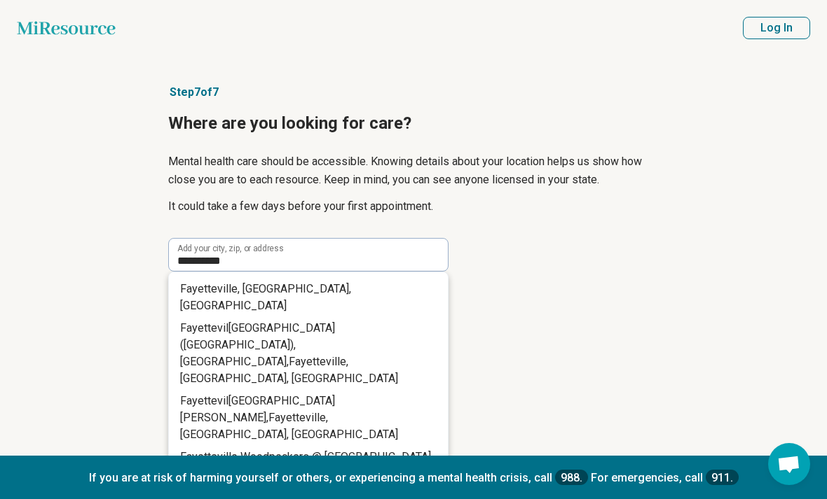
click at [267, 287] on span "le, [GEOGRAPHIC_DATA], [GEOGRAPHIC_DATA]" at bounding box center [265, 297] width 171 height 30
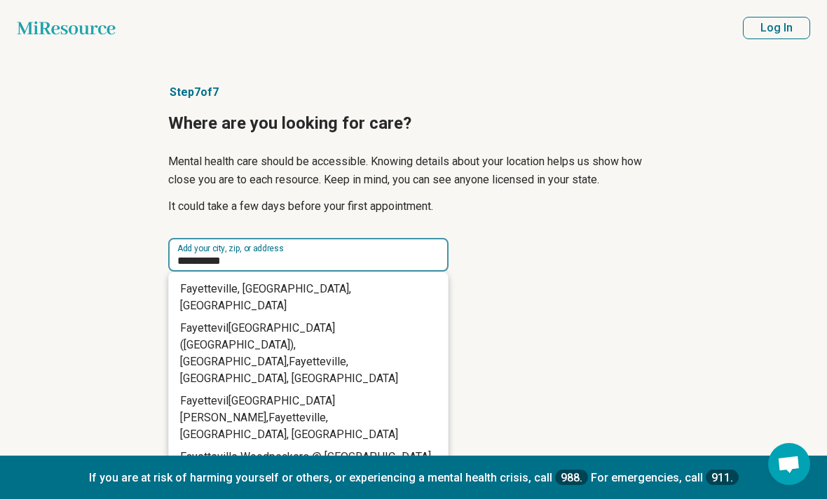
type input "**********"
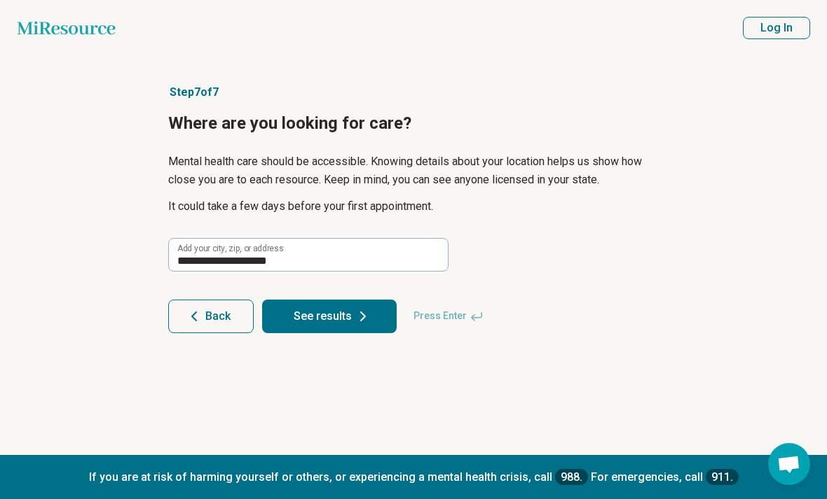
click at [332, 323] on button "See results" at bounding box center [329, 317] width 134 height 34
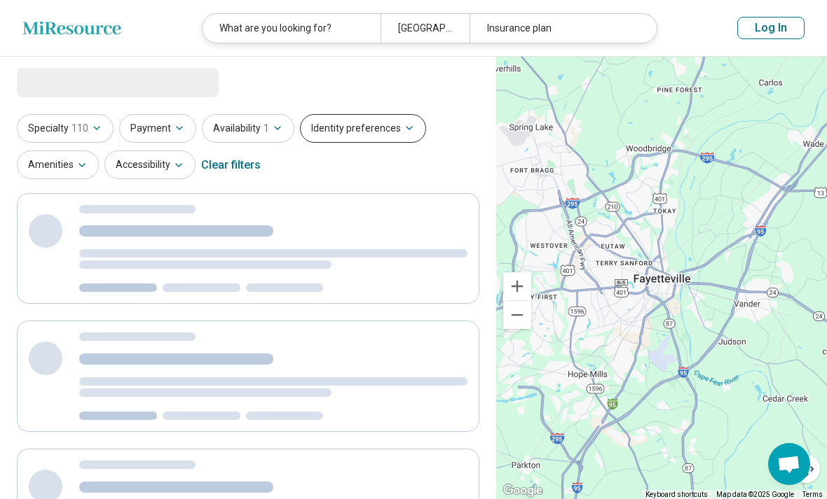
click at [387, 128] on button "Identity preferences" at bounding box center [363, 128] width 126 height 29
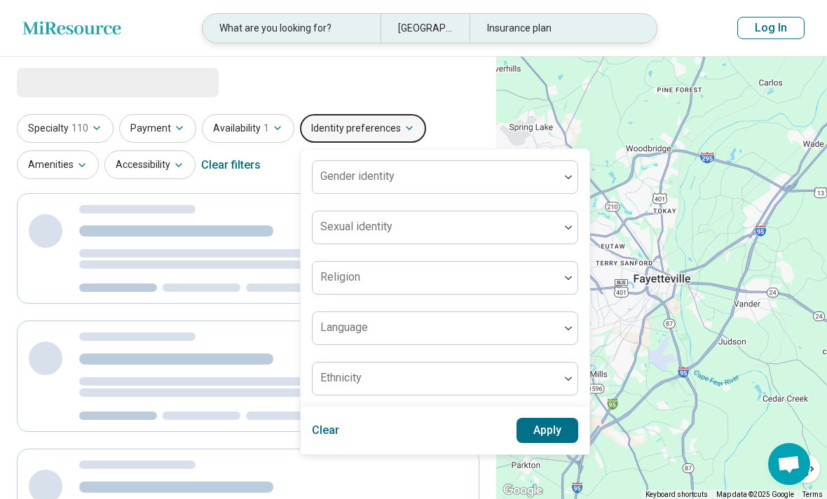
click at [520, 25] on div "Insurance plan" at bounding box center [558, 28] width 178 height 29
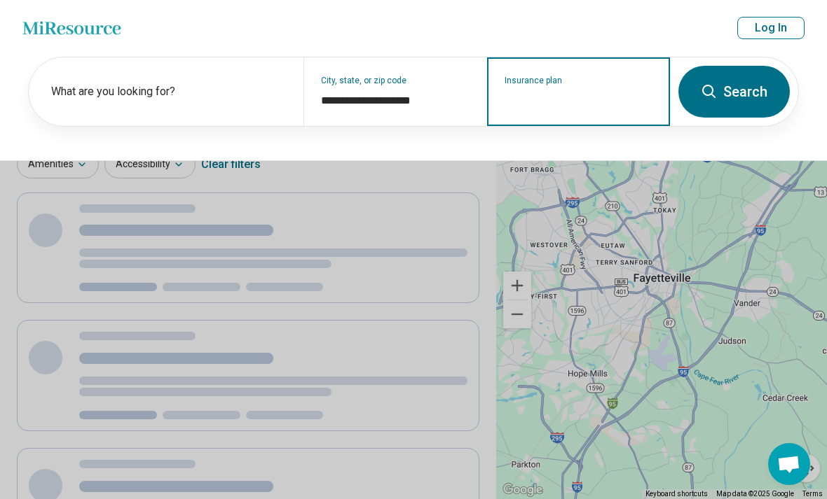
click at [601, 104] on input "Insurance plan" at bounding box center [578, 100] width 148 height 17
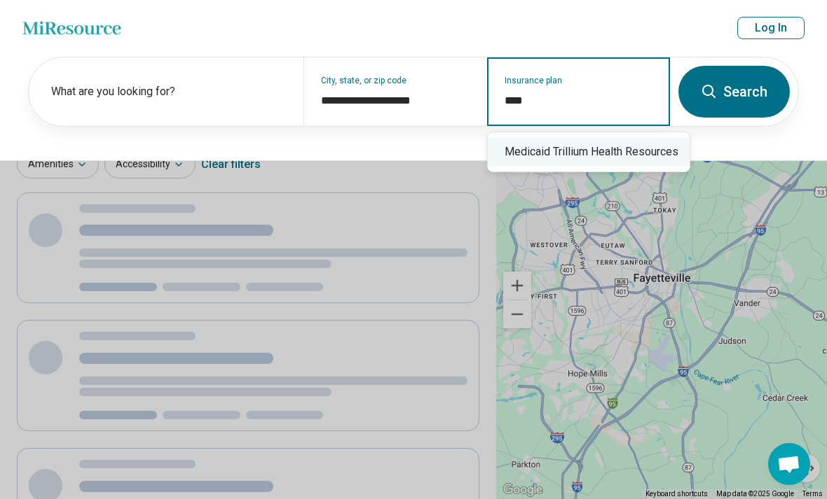
click at [633, 148] on div "Medicaid Trillium Health Resources" at bounding box center [589, 152] width 202 height 28
type input "**********"
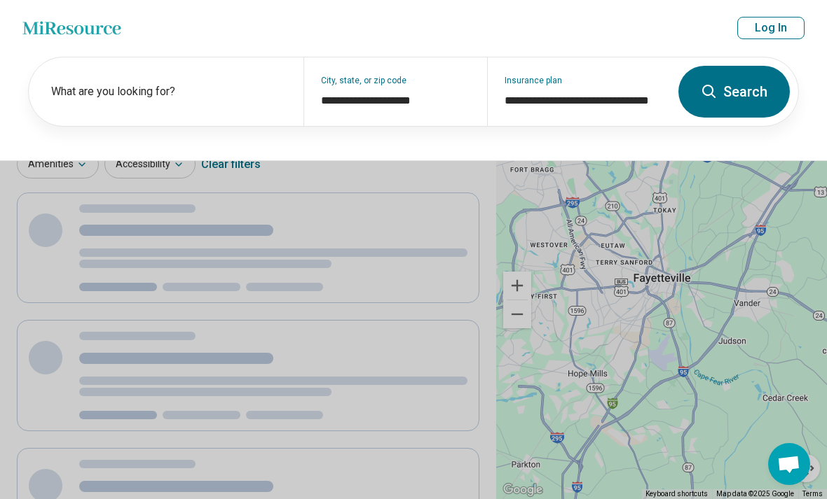
click at [739, 76] on button "Search" at bounding box center [733, 92] width 111 height 52
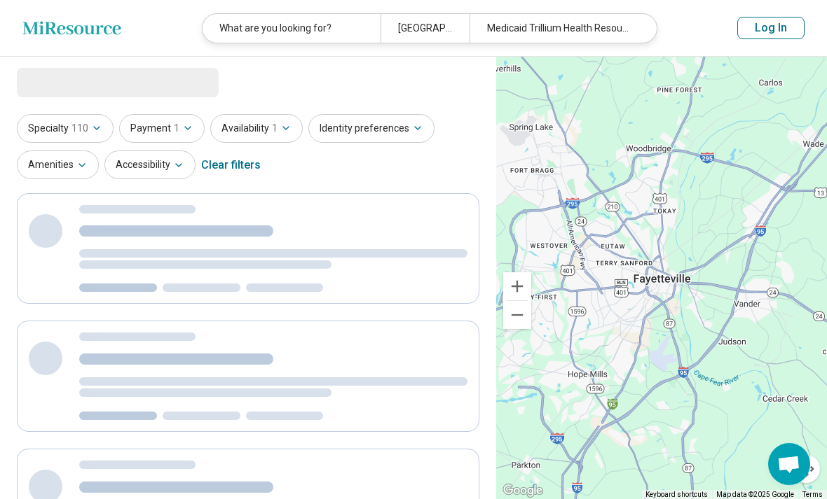
select select "***"
